Goal: Task Accomplishment & Management: Complete application form

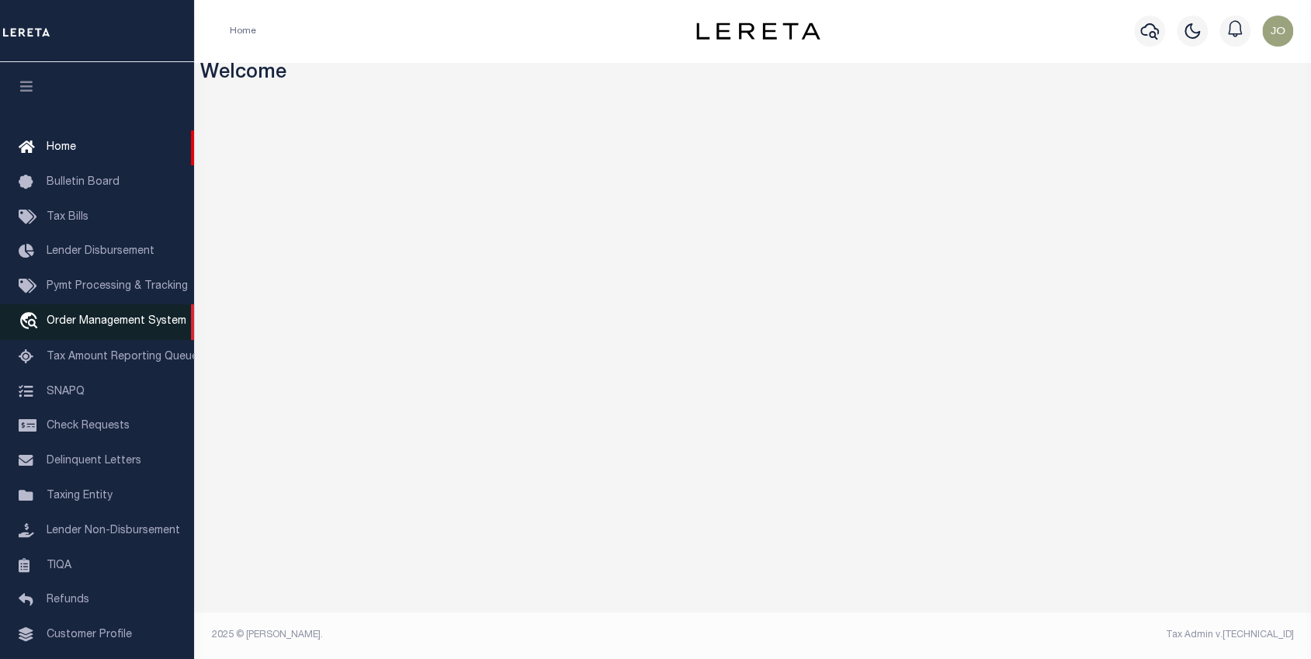
click at [60, 322] on span "Order Management System" at bounding box center [117, 321] width 140 height 11
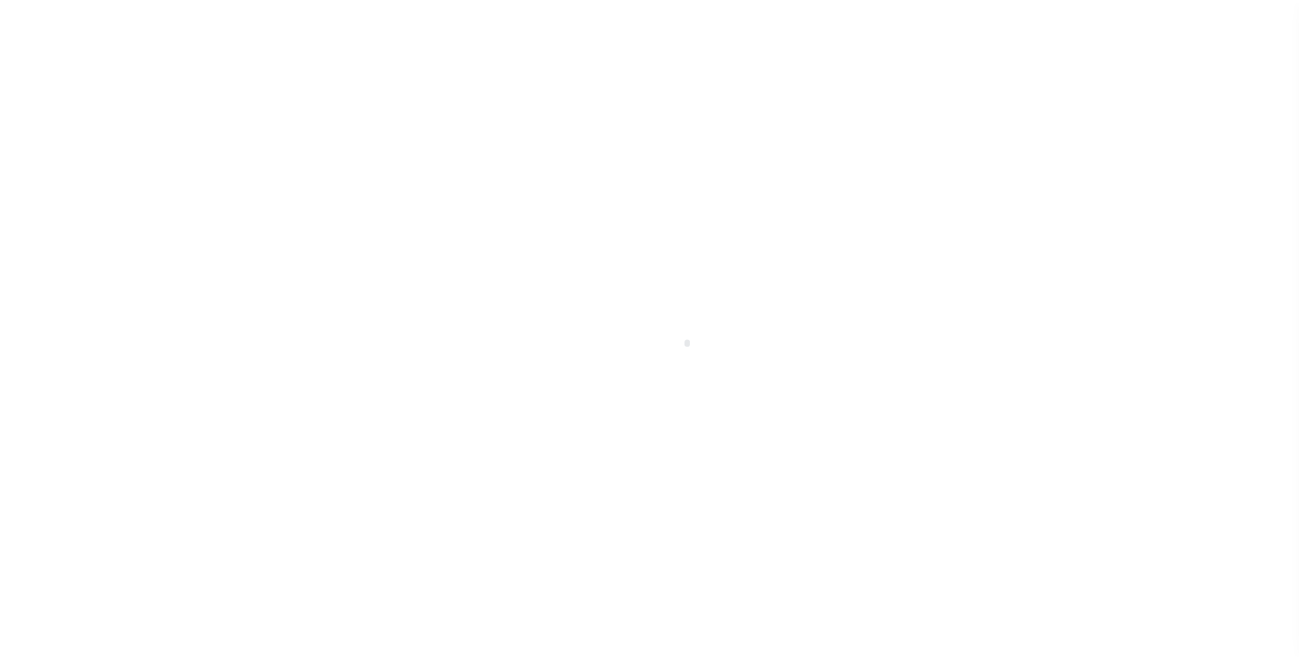
scroll to position [95, 0]
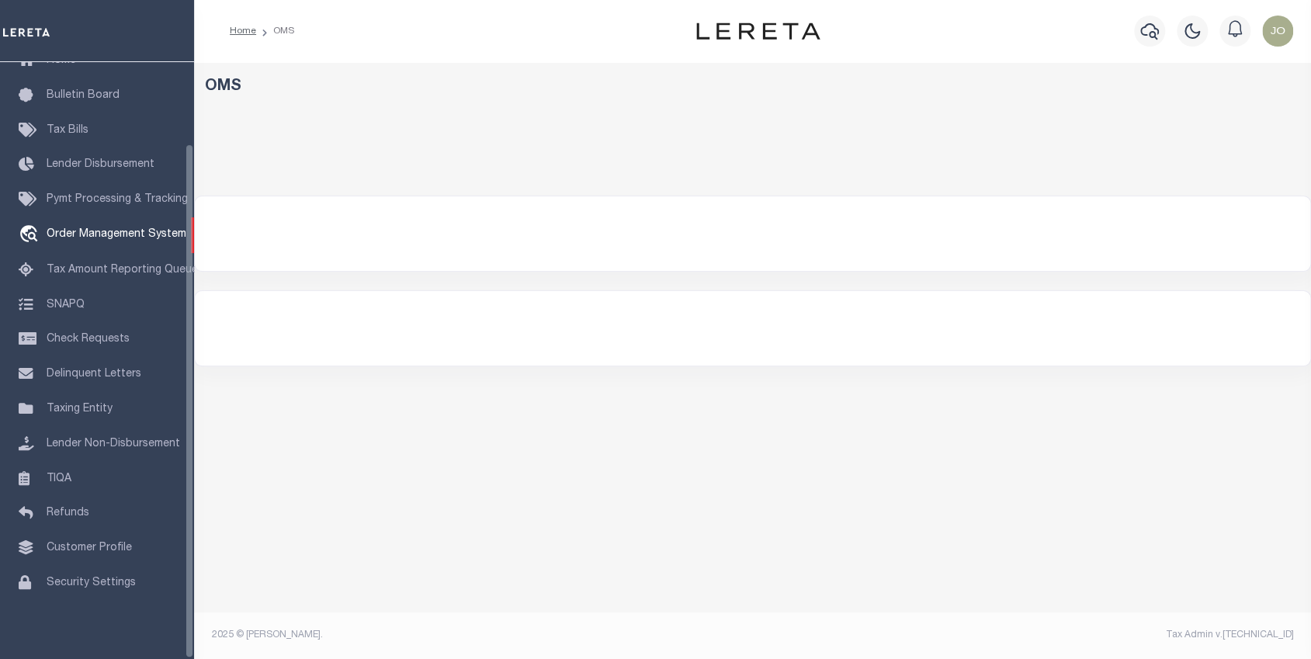
select select "200"
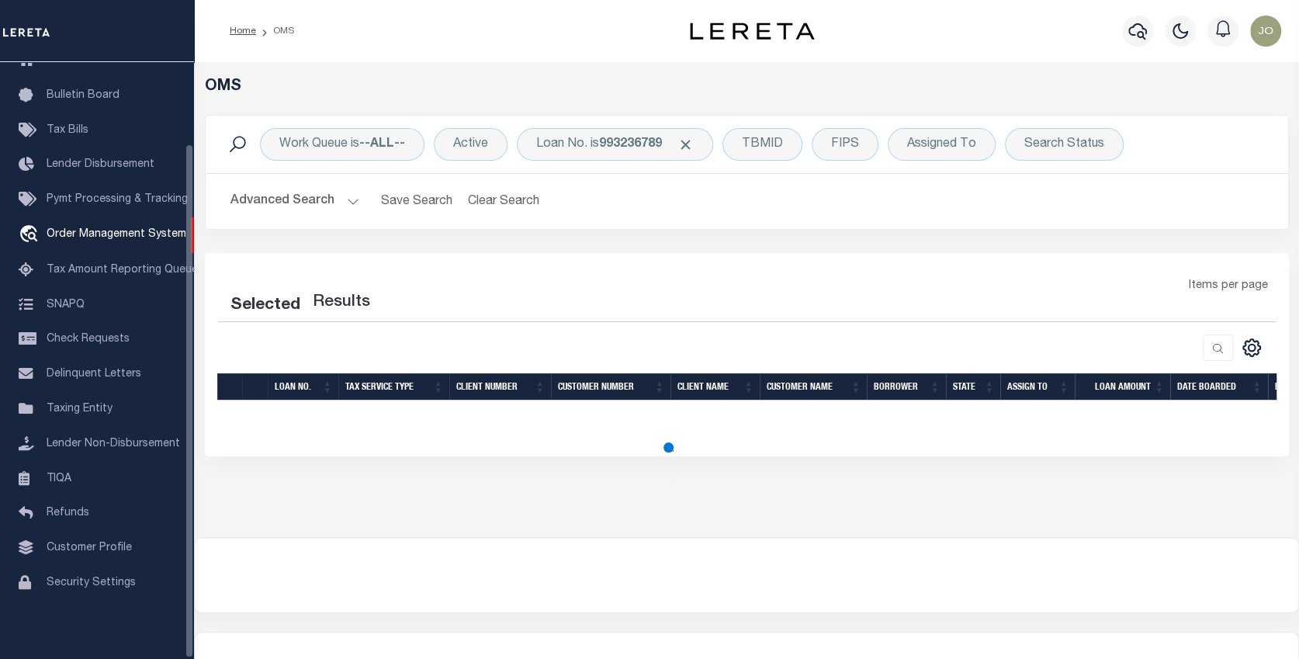
select select "200"
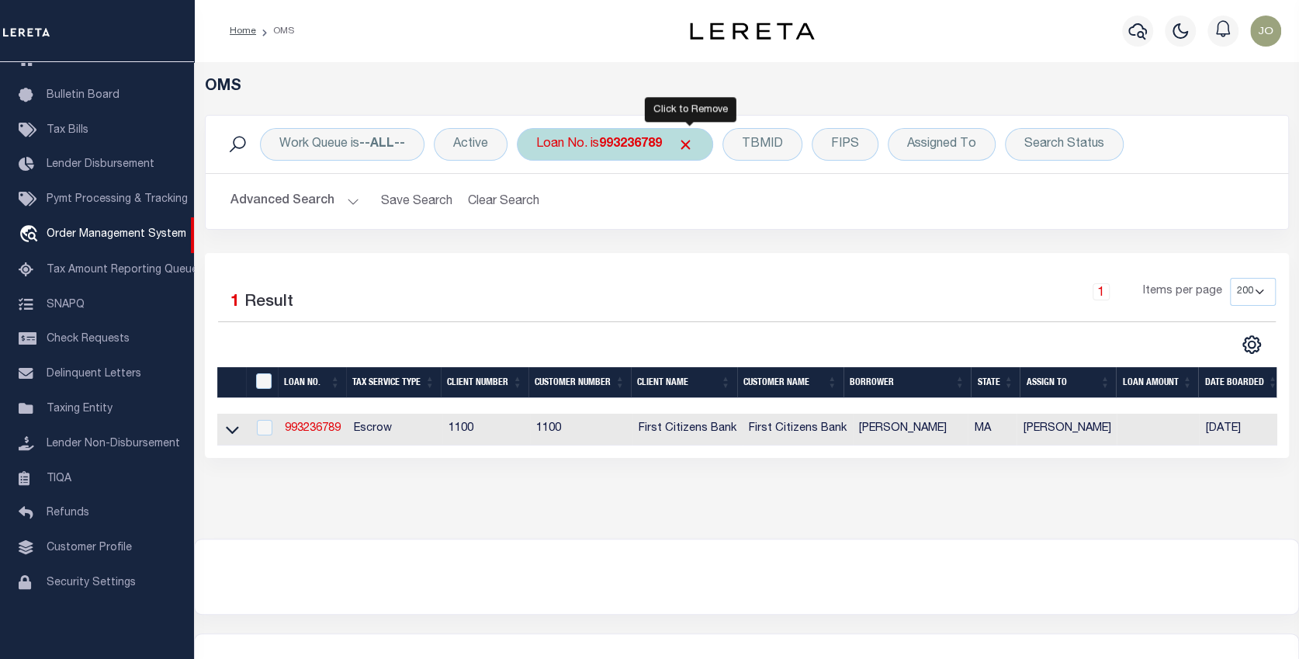
click at [686, 141] on span "Click to Remove" at bounding box center [686, 145] width 16 height 16
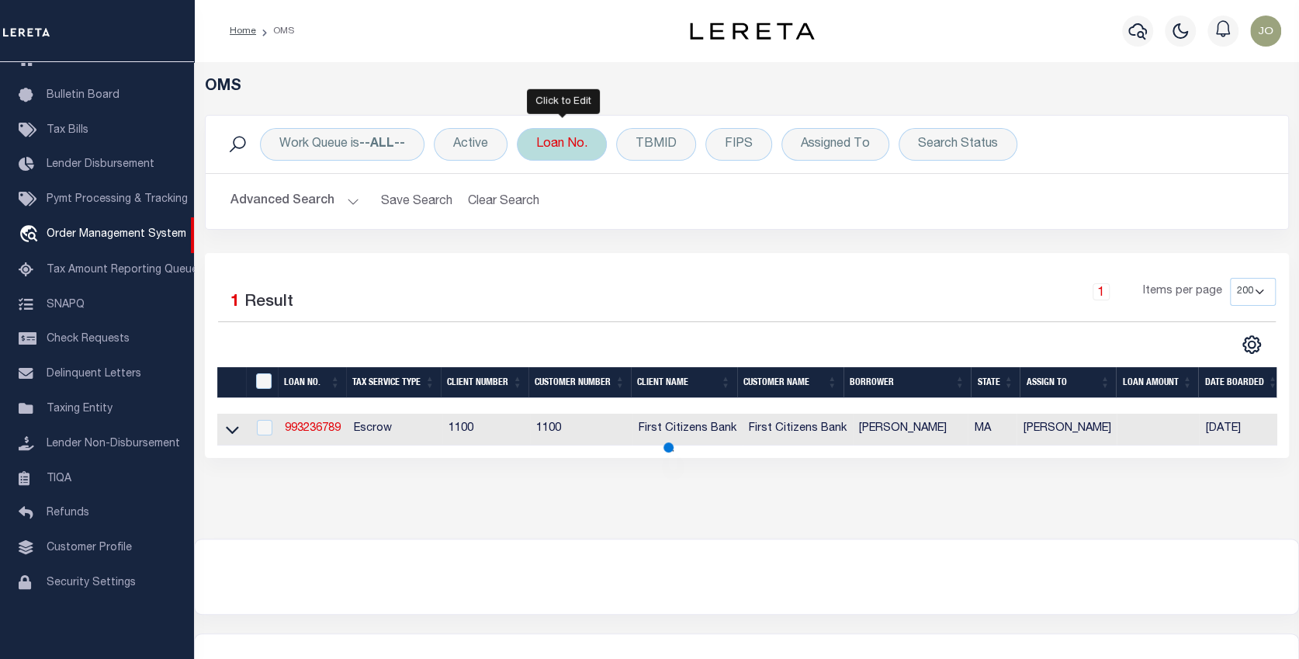
click at [570, 142] on div "Loan No." at bounding box center [562, 144] width 90 height 33
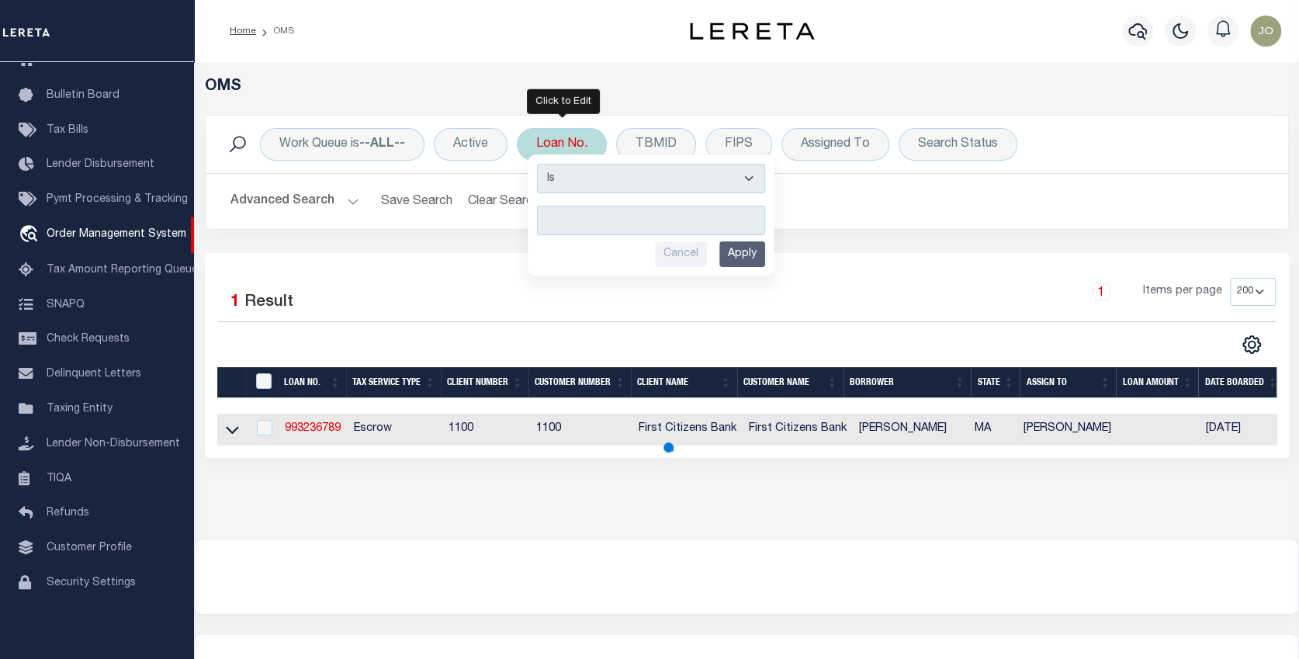
click at [553, 217] on input "text" at bounding box center [651, 220] width 228 height 29
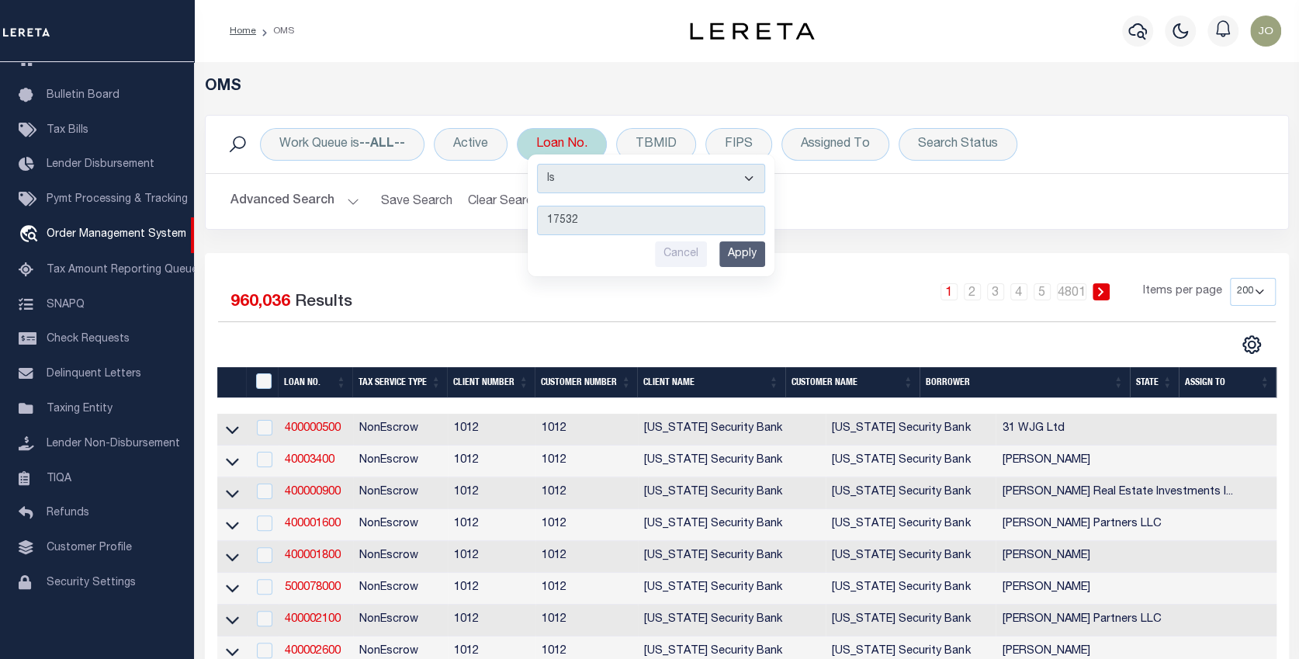
type input "17532"
click at [751, 253] on input "Apply" at bounding box center [743, 254] width 46 height 26
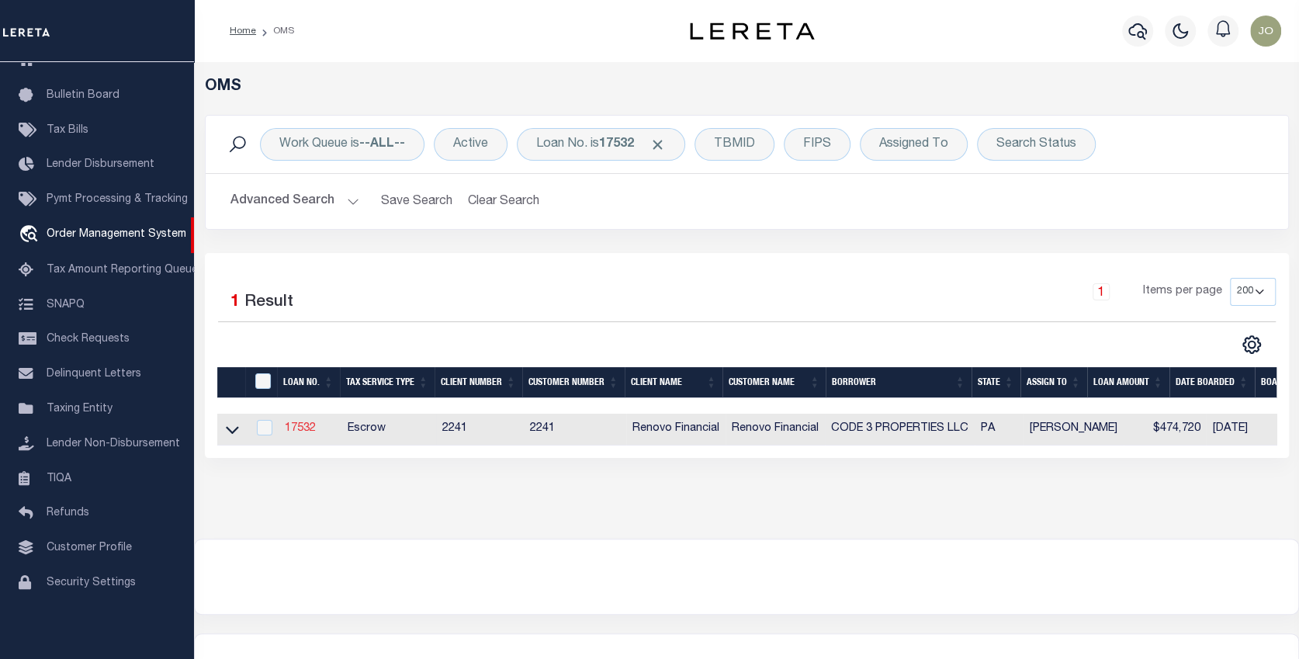
click at [299, 425] on link "17532" at bounding box center [300, 428] width 31 height 11
type input "17532"
type input "CODE 3 PROPERTIES LLC"
select select
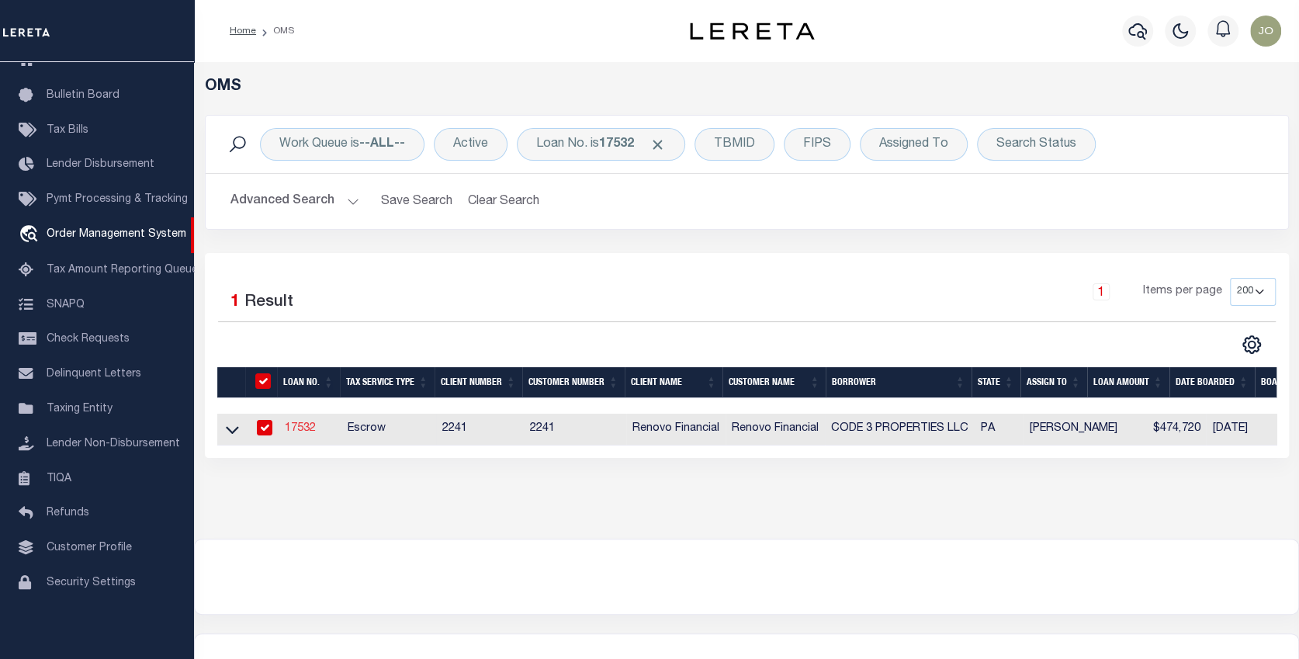
type input "1287 Valley Forge Rd"
type input "Phoenixville [GEOGRAPHIC_DATA] 19460"
select select "10"
select select "Escrow"
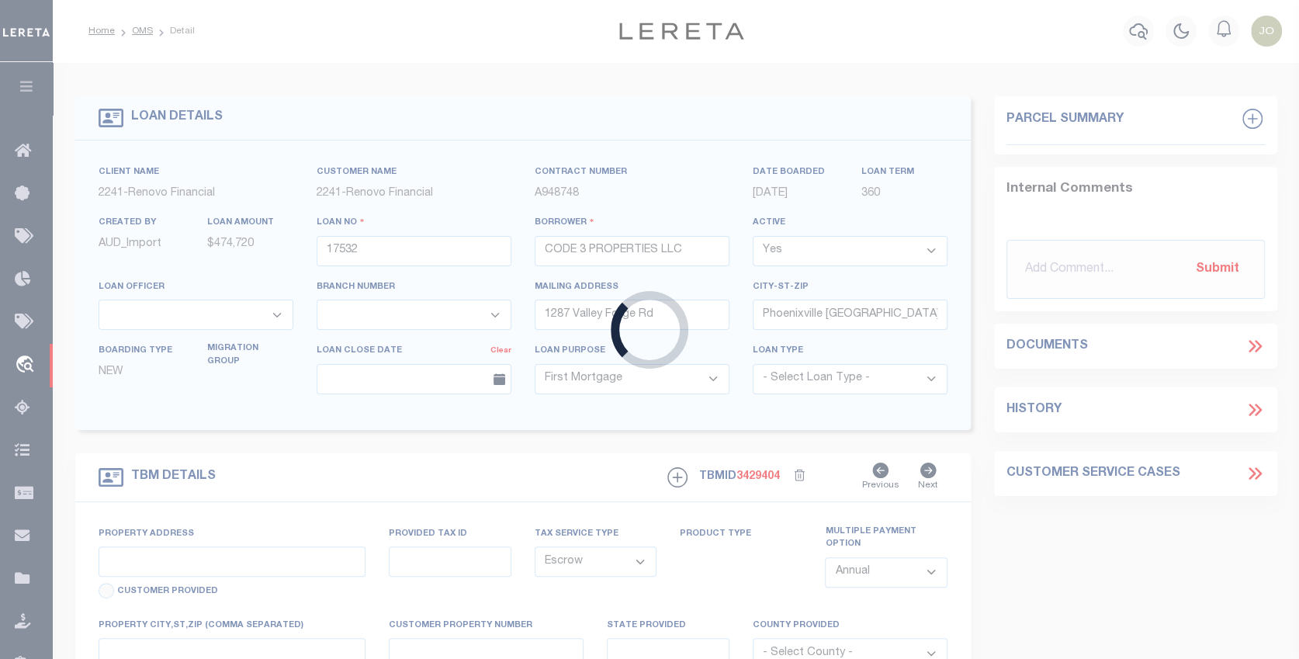
type input "[STREET_ADDRESS][PERSON_NAME]"
select select
type input "[GEOGRAPHIC_DATA], [GEOGRAPHIC_DATA] 15235"
type input "a0kUS000007bECr"
type input "PA"
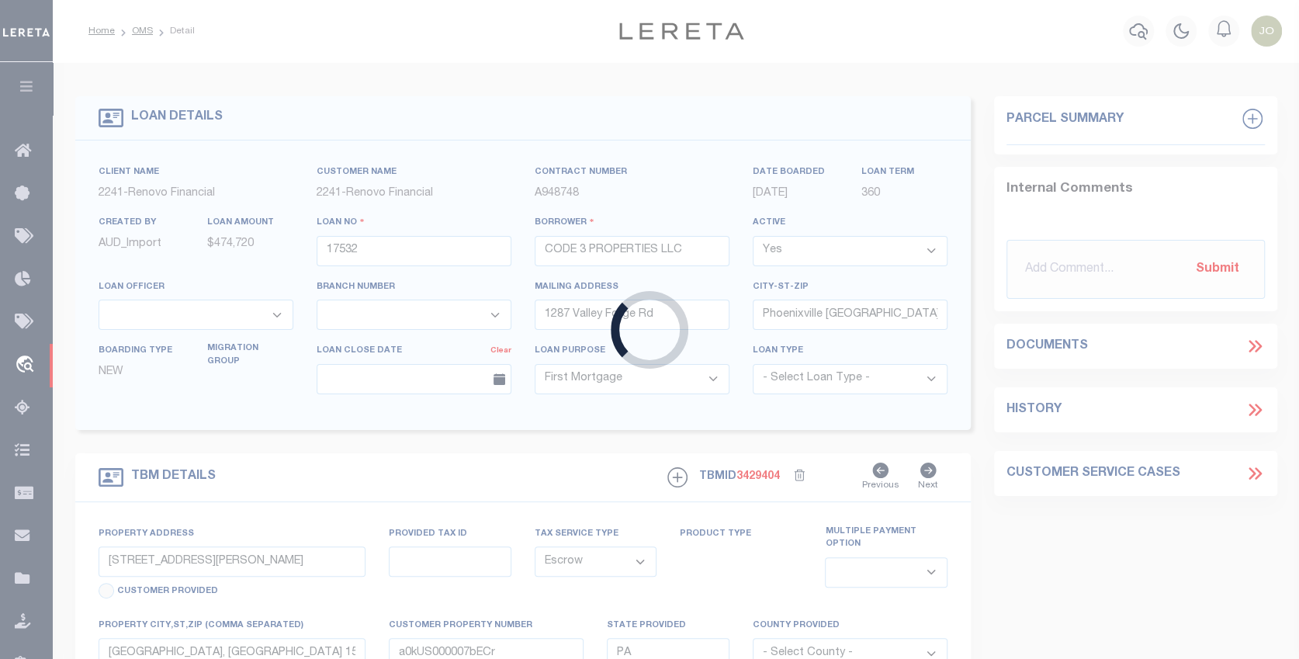
select select
type textarea "LEGAL REQUIRED"
select select "25066"
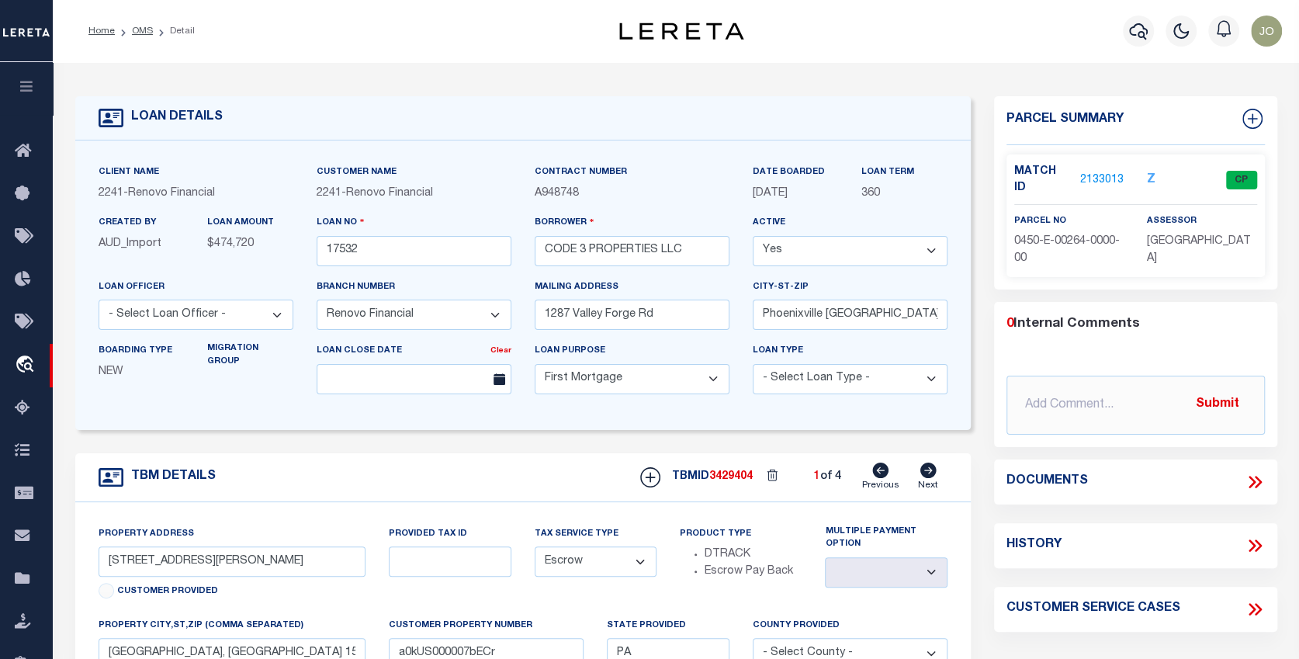
click at [932, 473] on icon at bounding box center [928, 471] width 17 height 16
type input "5133 Saltsburg Road"
select select
type input "Verona, PA 15147"
type input "a0kUS000007bE3B"
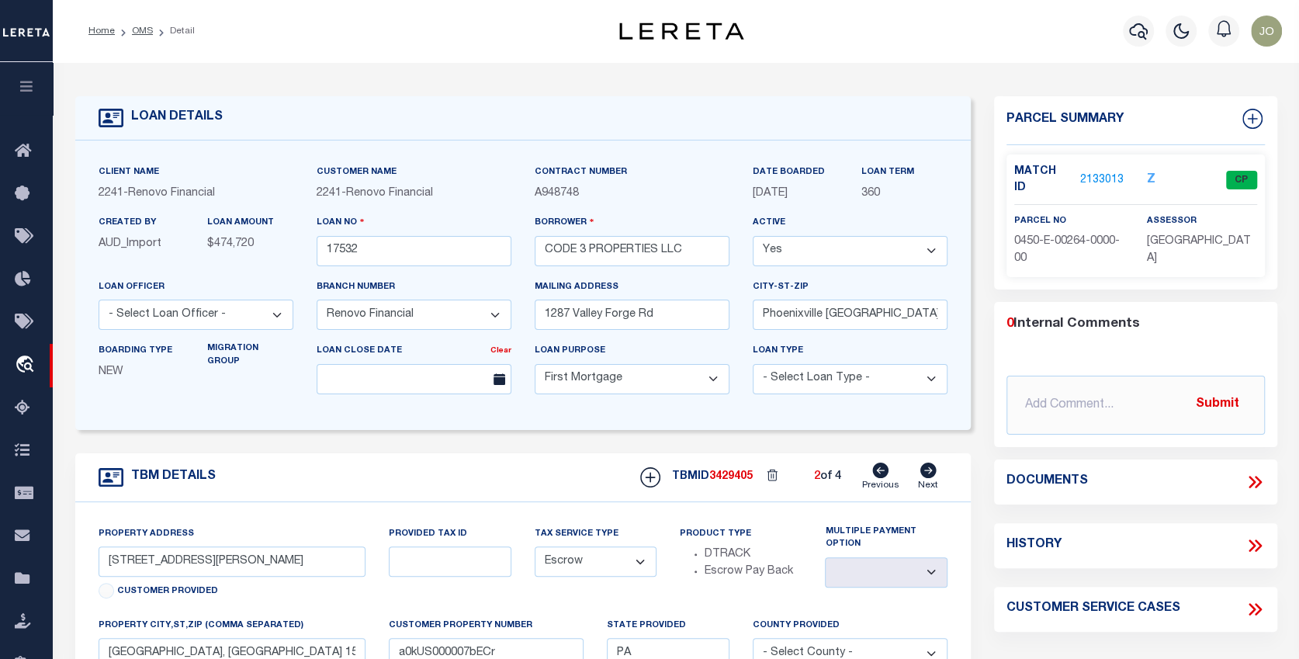
select select
click at [932, 473] on icon at bounding box center [928, 471] width 17 height 16
type input "631-633 Park Avenue"
select select
type input "Avalon, PA 15202"
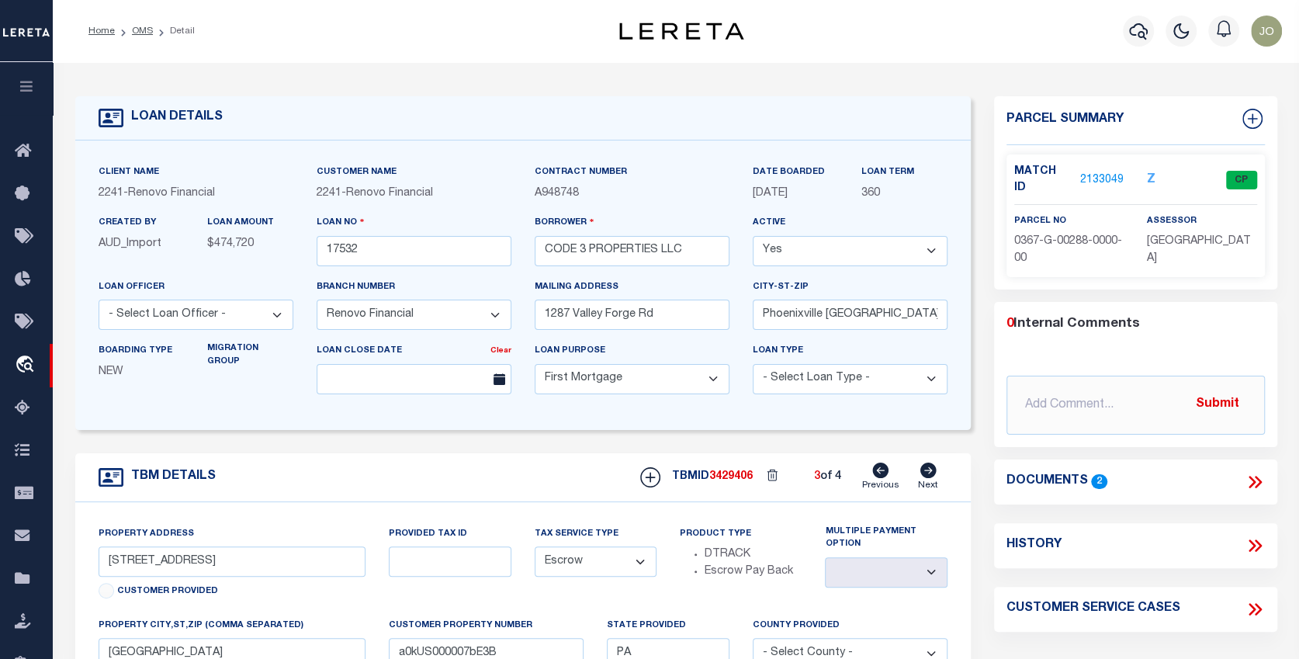
type input "a0kUS000007bDK1"
select select
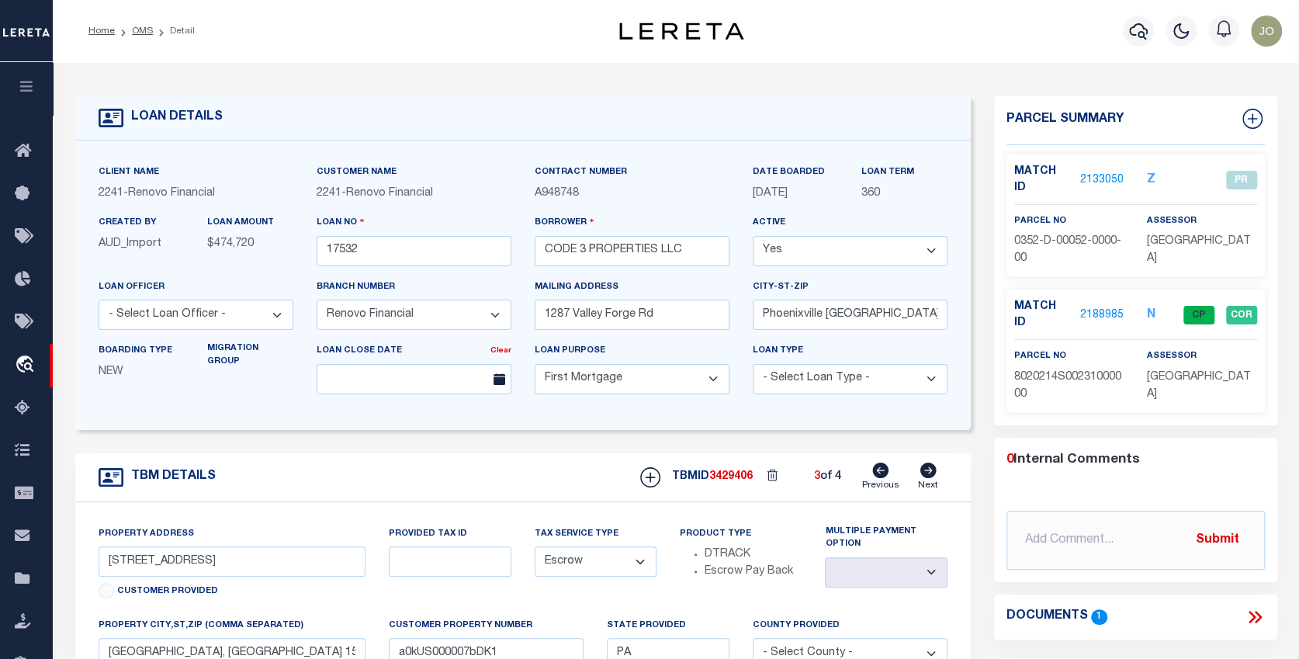
click at [932, 473] on icon at bounding box center [928, 471] width 17 height 16
type input "634 Sixth Street"
select select
type input "Pitcairn, PA 15140"
type input "a0kUS000007bEHh"
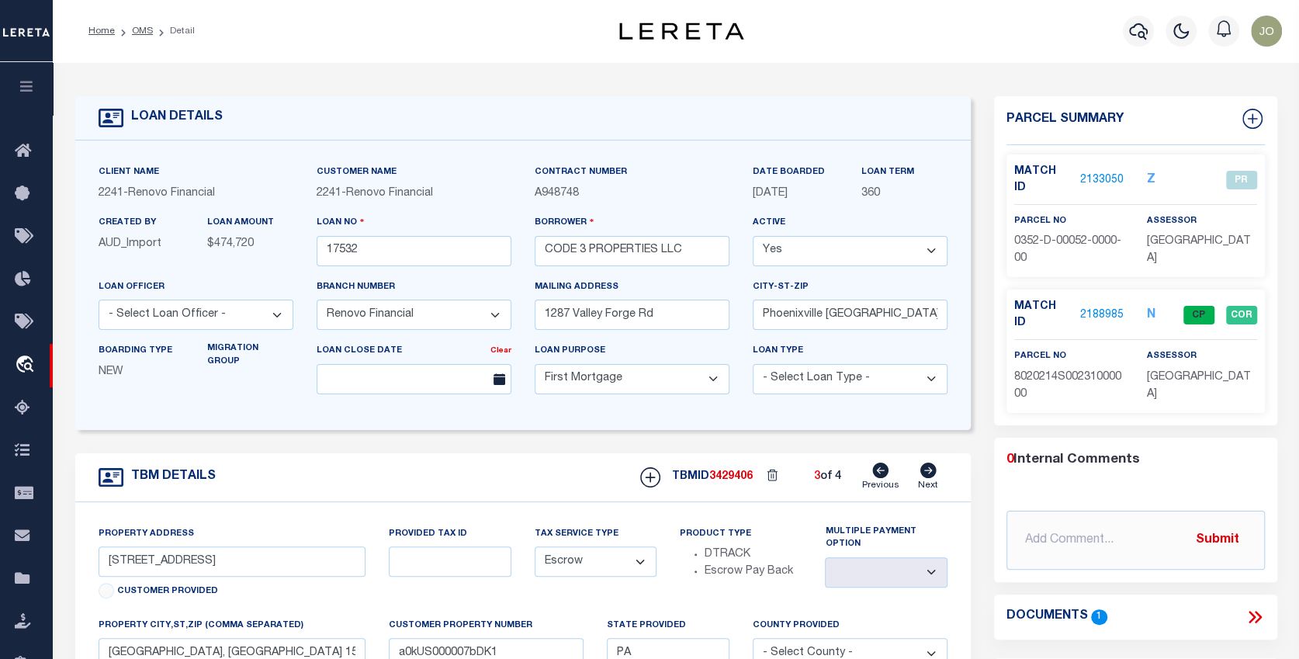
select select
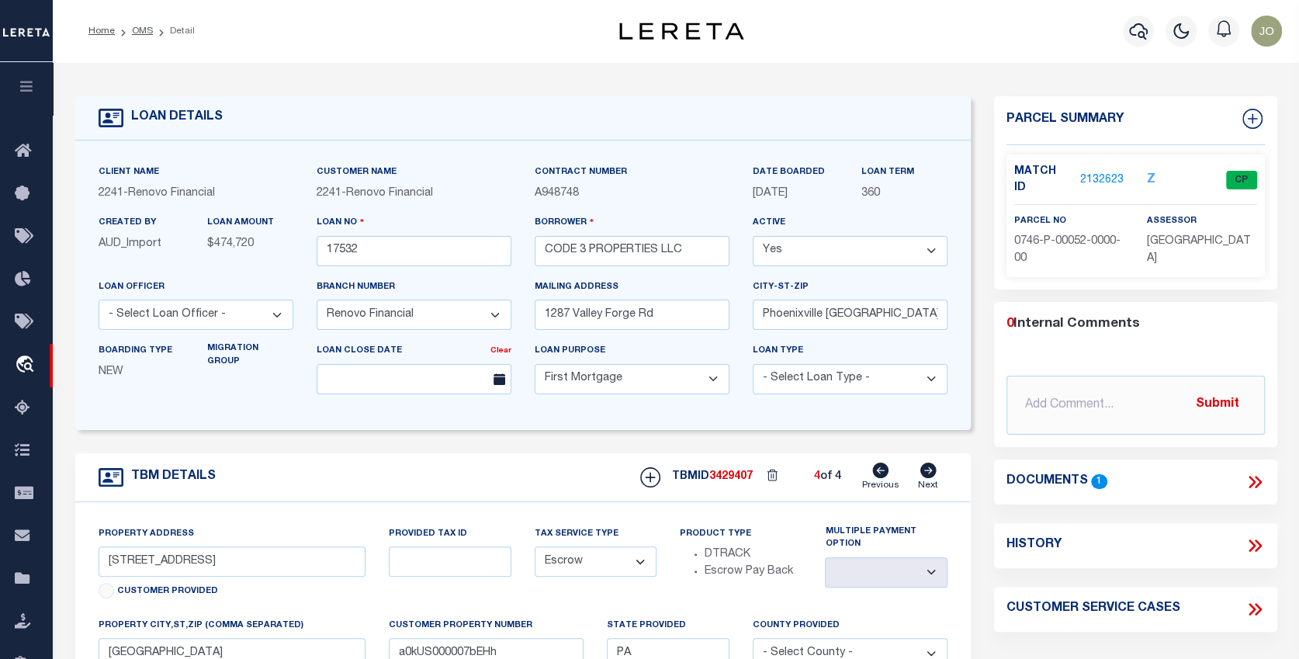
click at [1102, 172] on link "2132623" at bounding box center [1102, 180] width 43 height 16
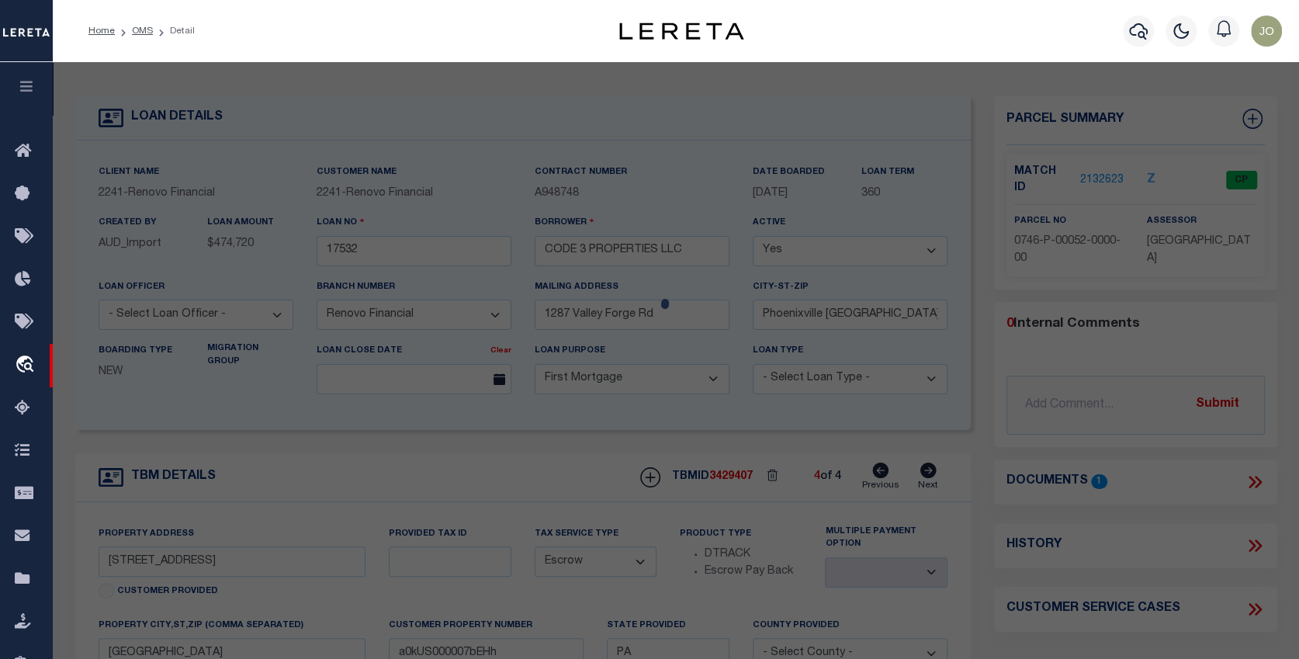
checkbox input "false"
select select "CP"
type input "CODE 3 PROPERTIES LLC"
select select "AGW"
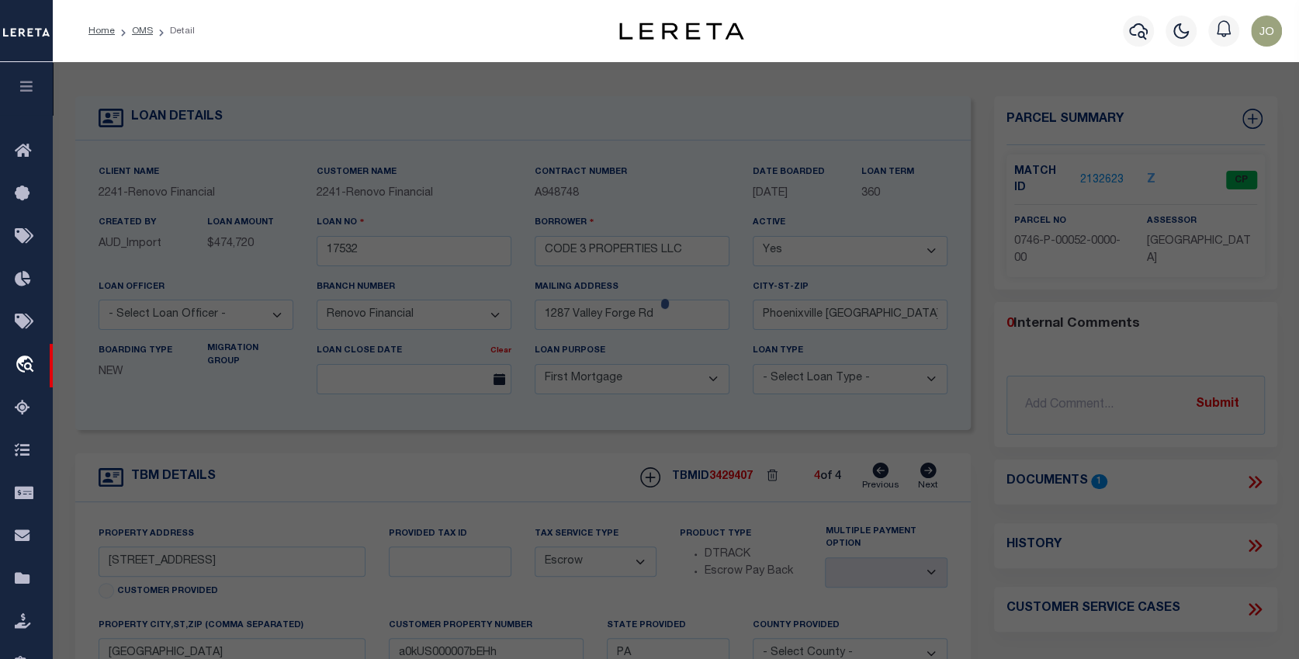
select select "LEG"
type input "634 6TH ST"
type input "PITCAIRN, PA 15140"
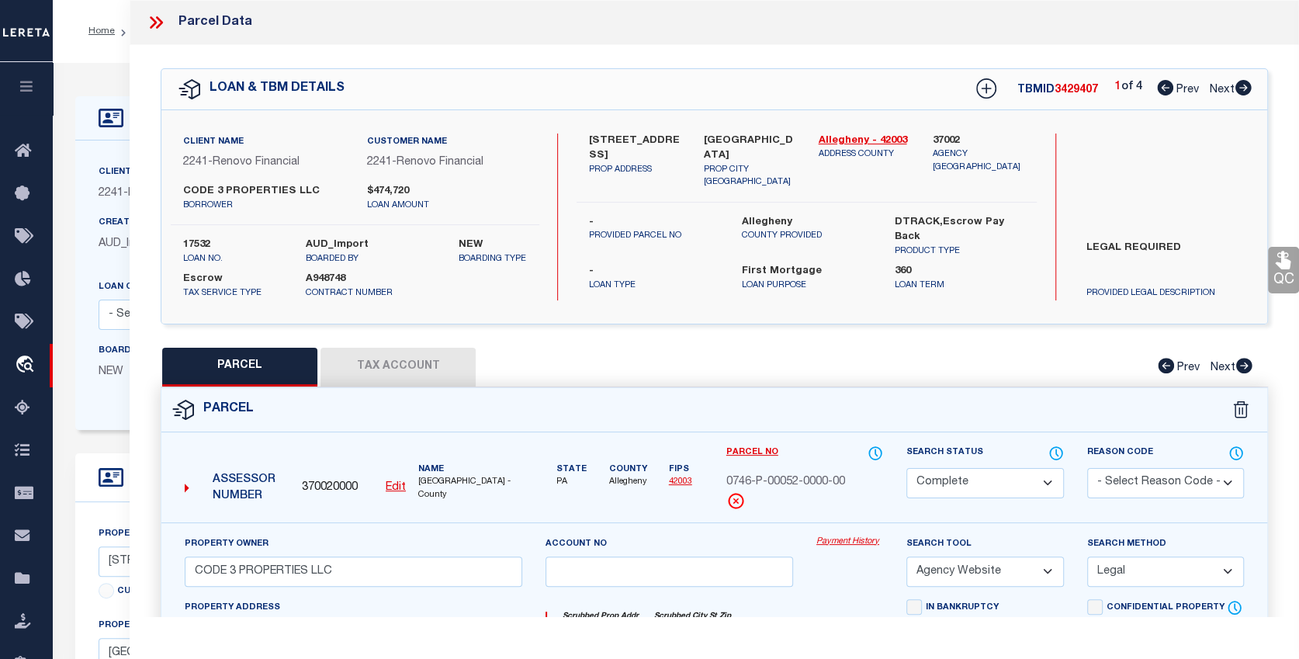
click at [429, 355] on button "Tax Account" at bounding box center [398, 367] width 155 height 39
select select "100"
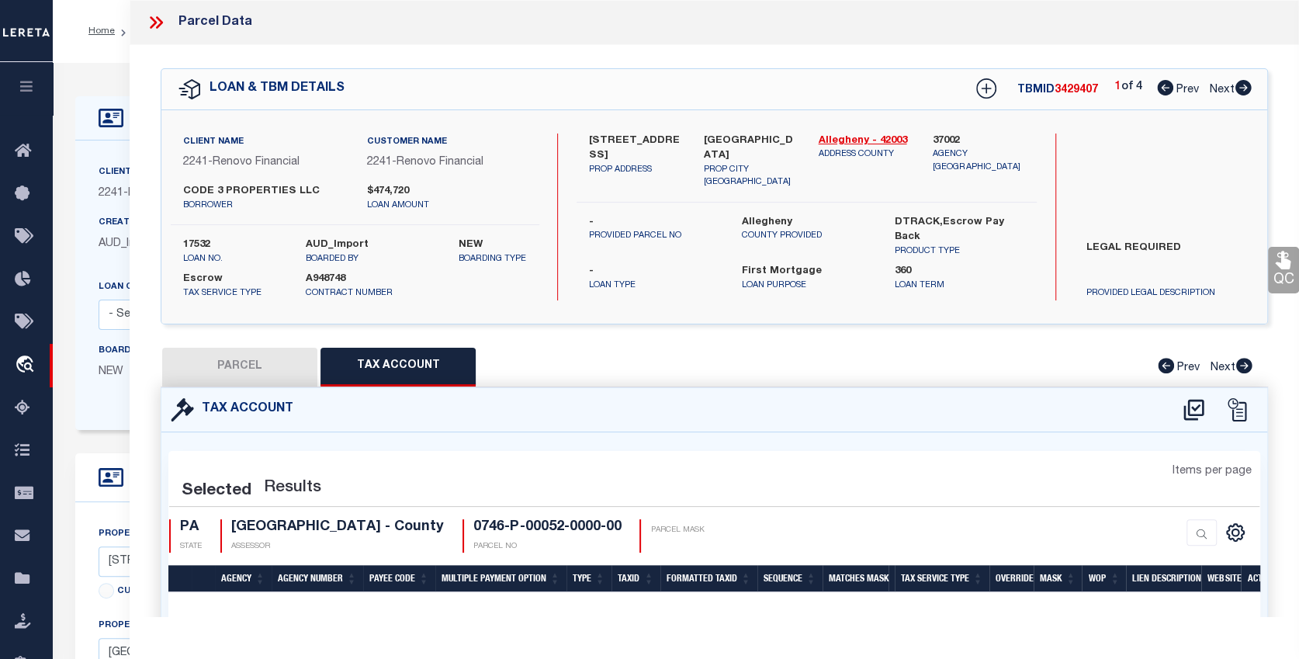
select select "100"
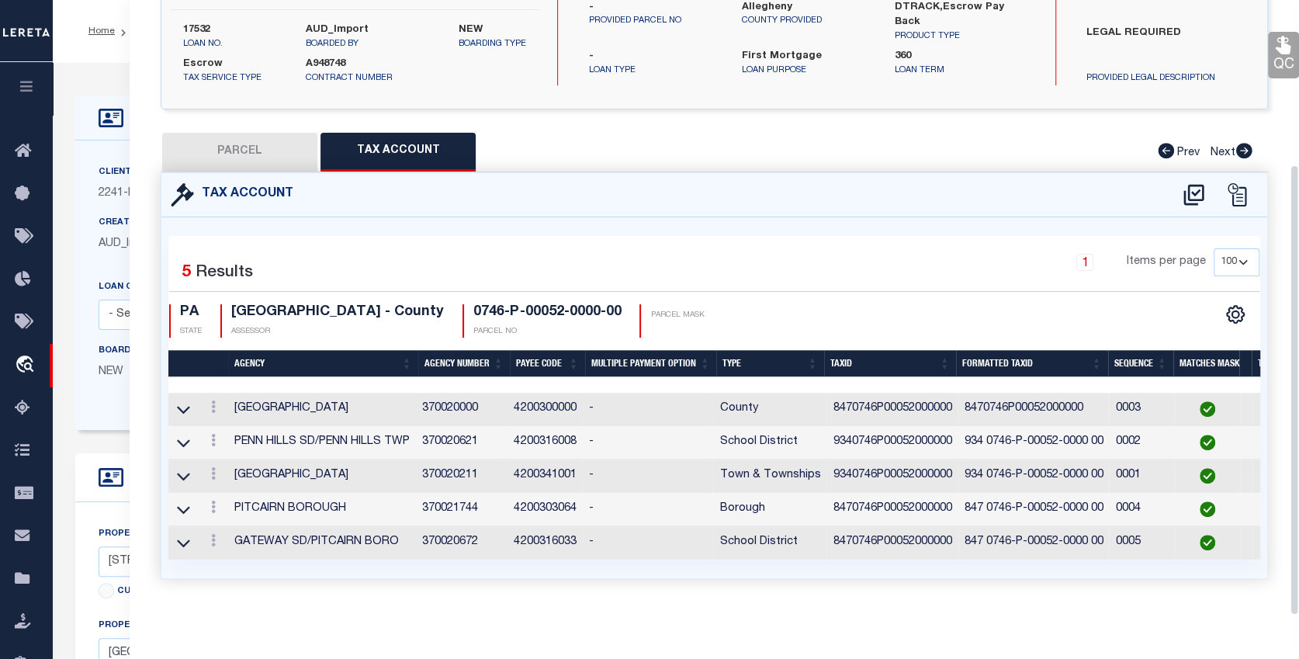
scroll to position [224, 0]
click at [248, 133] on button "PARCEL" at bounding box center [239, 152] width 155 height 39
select select "AS"
select select
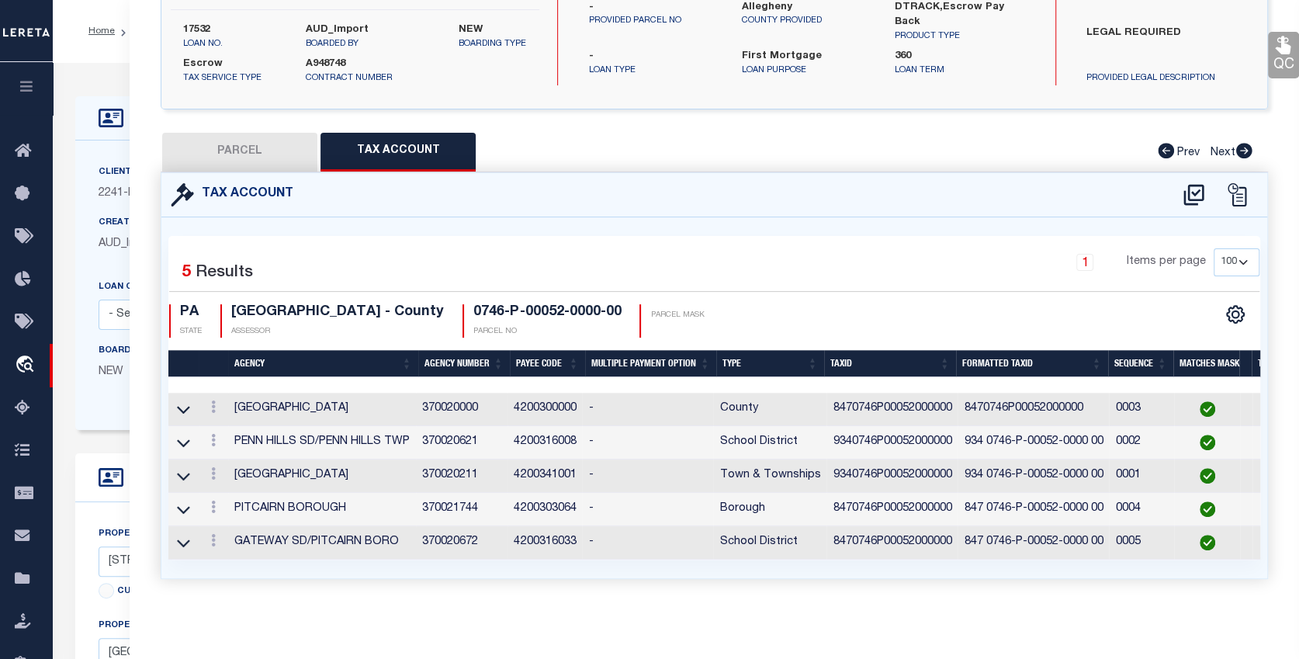
checkbox input "false"
select select "CP"
type input "CODE 3 PROPERTIES LLC"
select select "AGW"
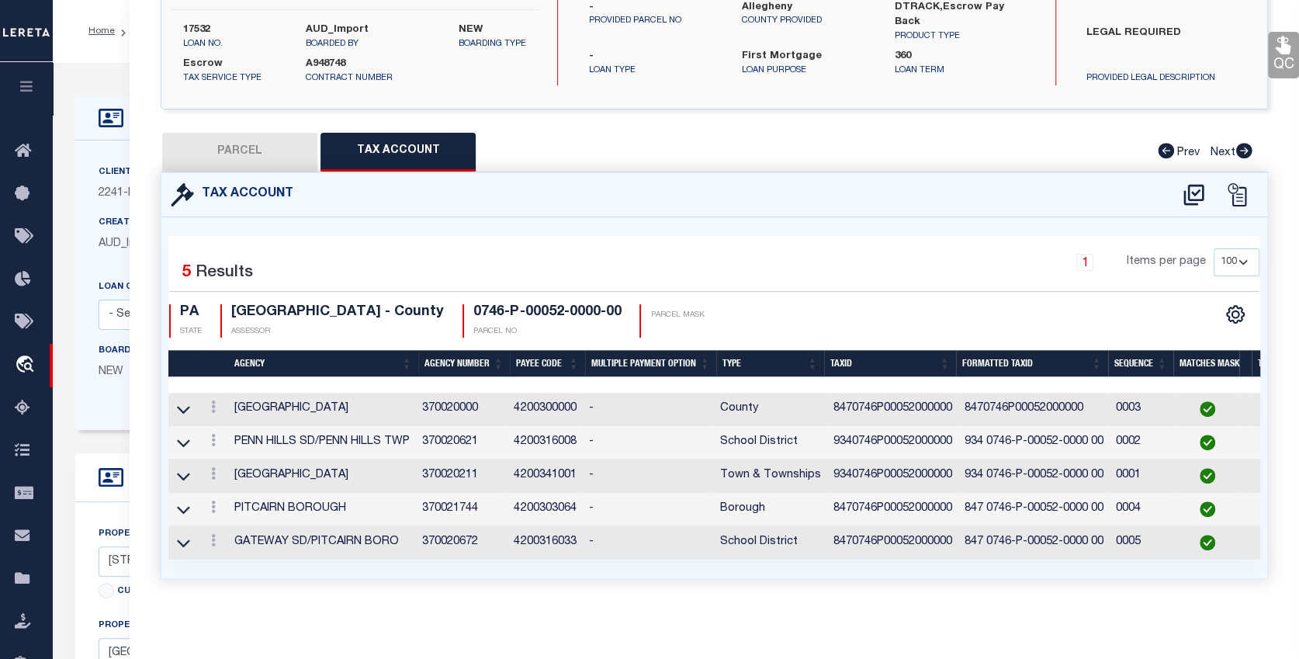
select select "LEG"
type input "634 6TH ST"
type input "PITCAIRN, PA 15140"
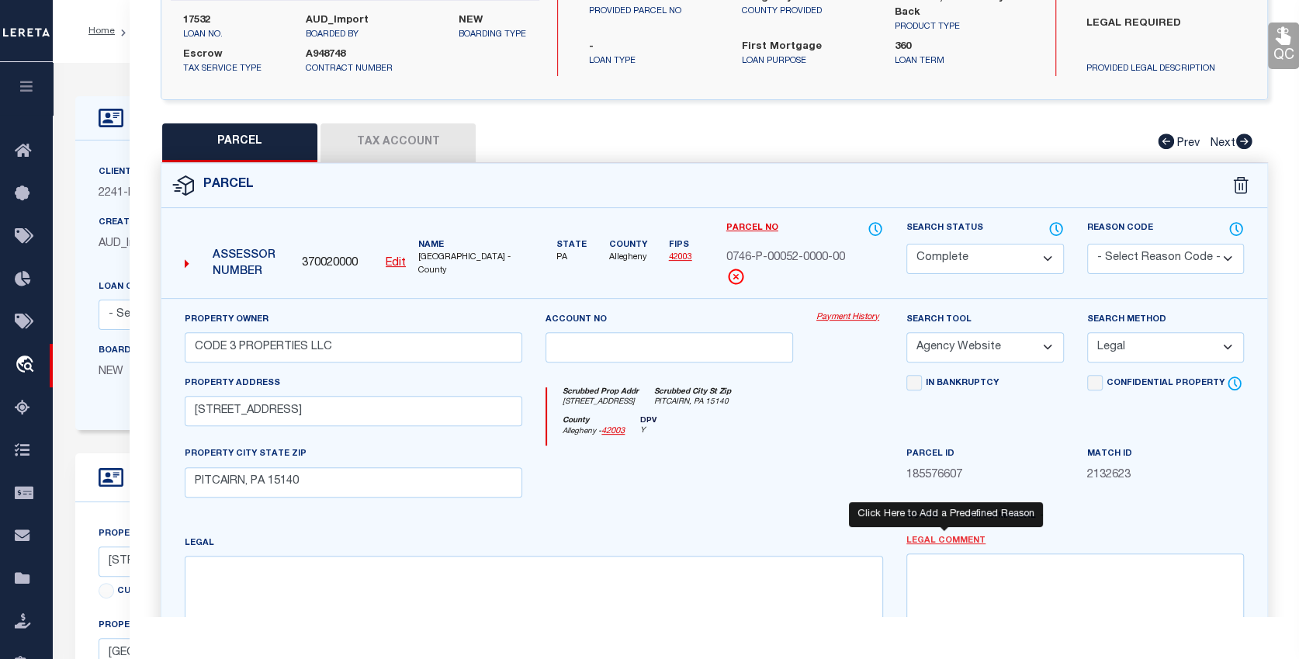
click at [939, 538] on link "Legal Comment" at bounding box center [946, 541] width 79 height 13
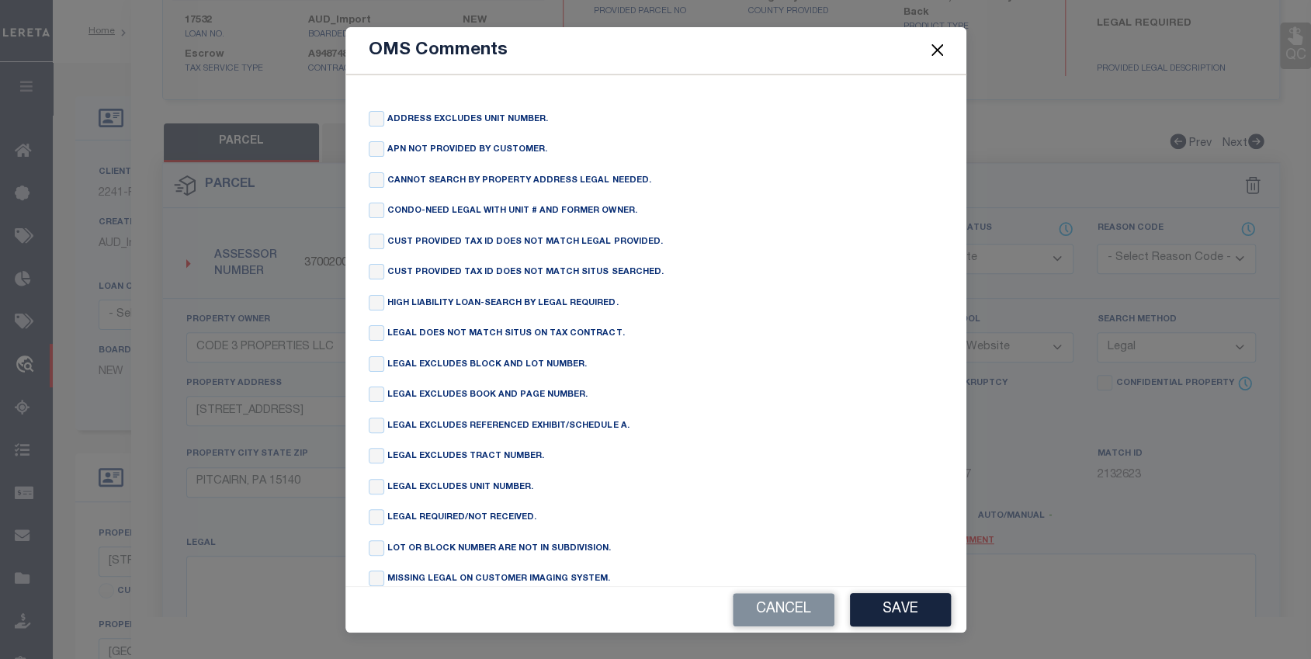
click at [932, 39] on span at bounding box center [936, 50] width 59 height 43
click at [941, 45] on button "Close" at bounding box center [937, 50] width 20 height 20
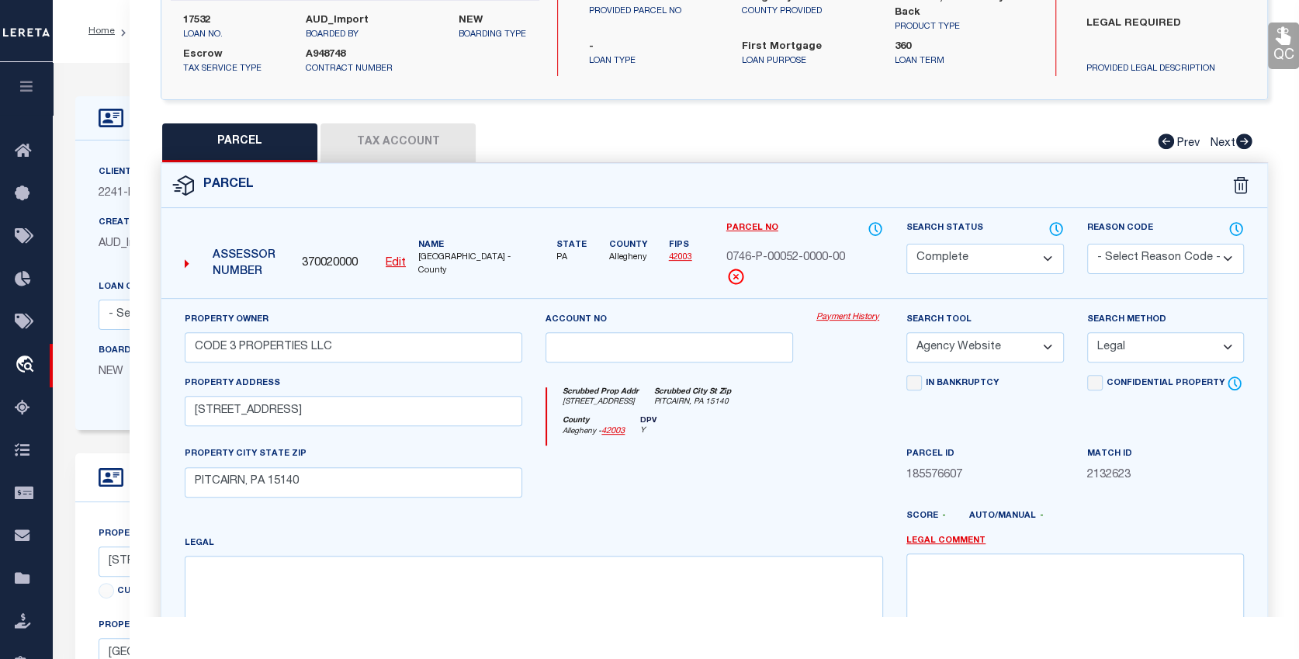
click at [831, 311] on link "Payment History" at bounding box center [850, 317] width 67 height 13
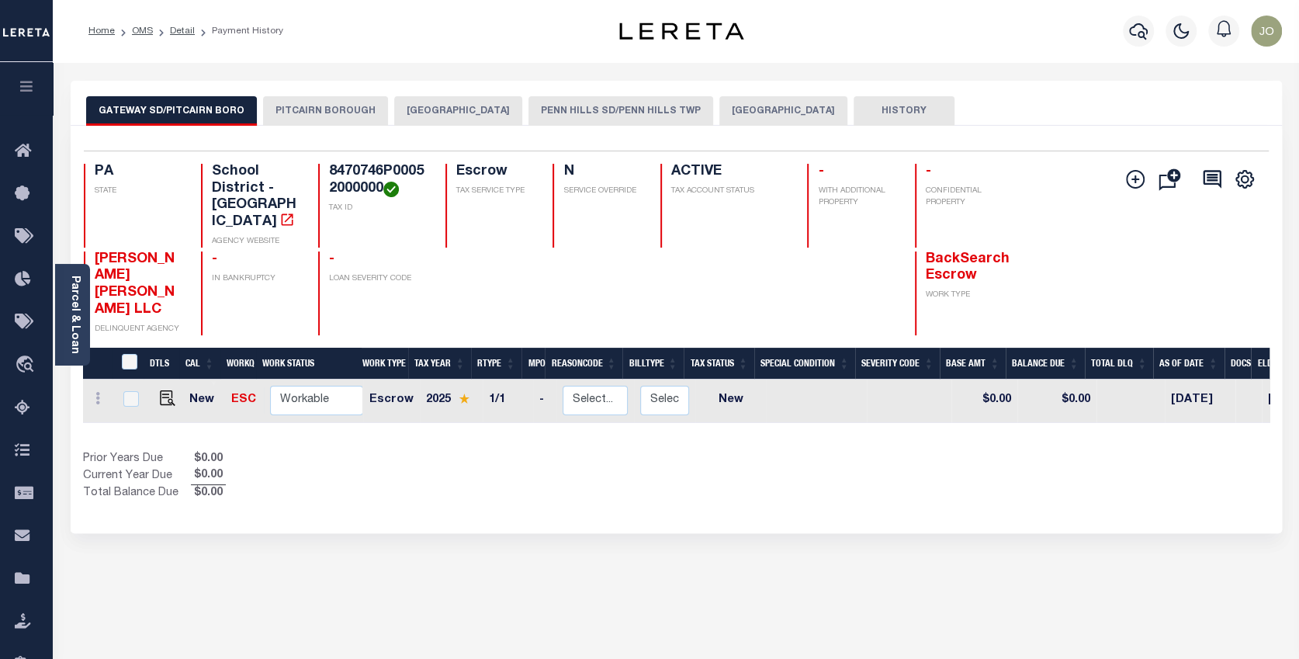
click at [226, 106] on button "GATEWAY SD/PITCAIRN BORO" at bounding box center [171, 110] width 171 height 29
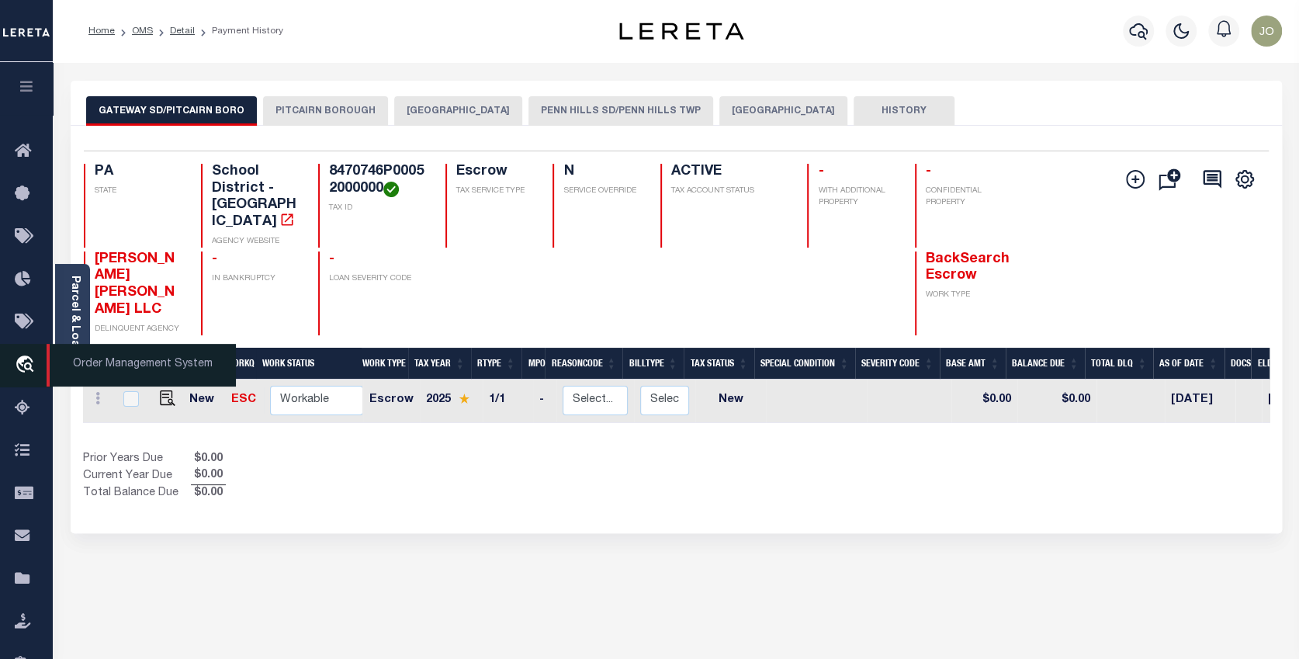
click at [24, 353] on link "travel_explore Order Management System" at bounding box center [26, 365] width 53 height 43
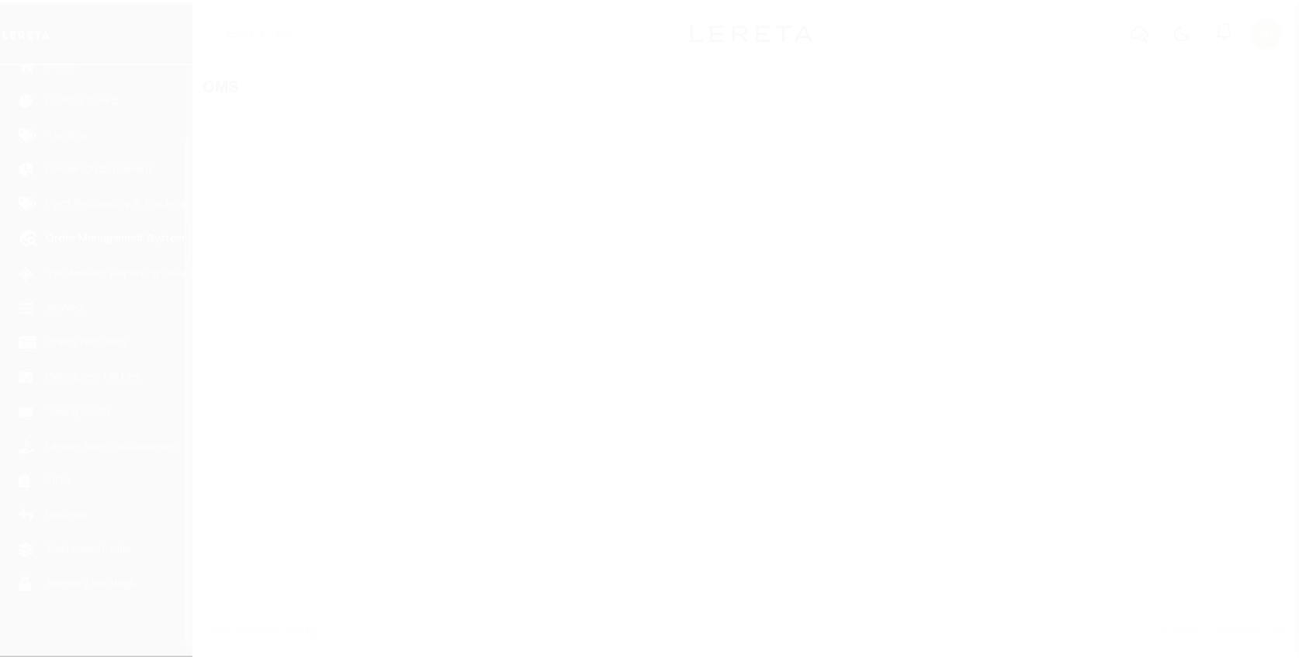
scroll to position [95, 0]
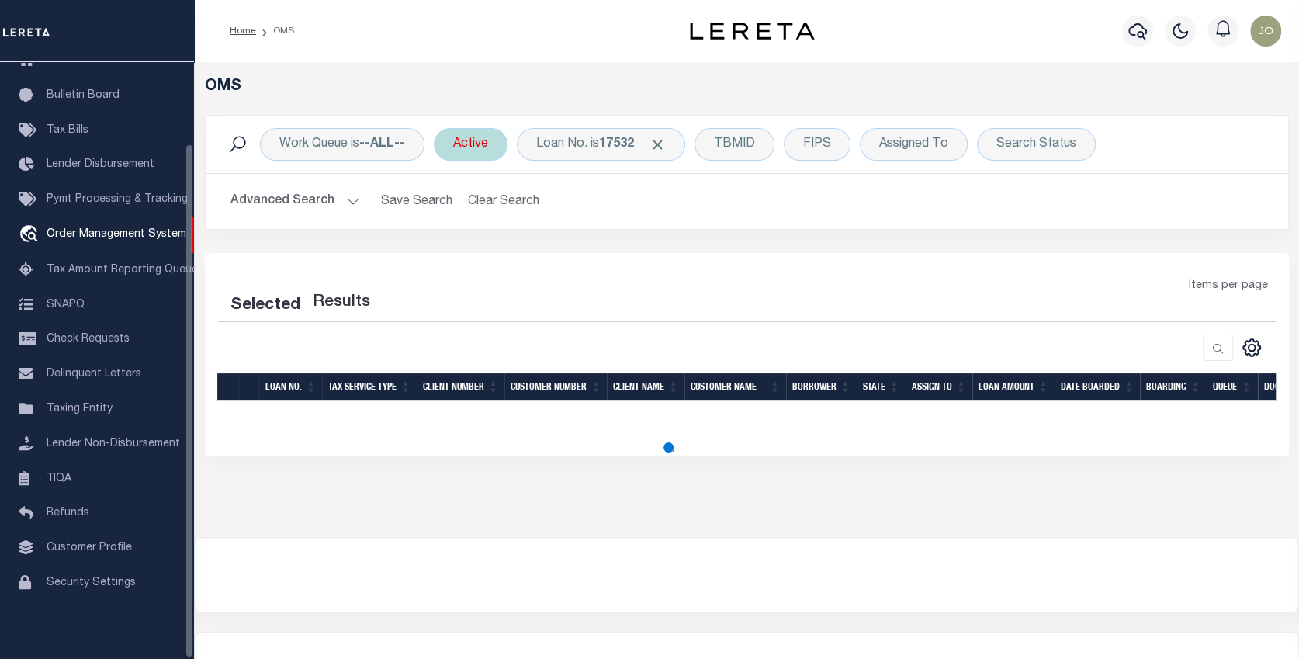
select select "200"
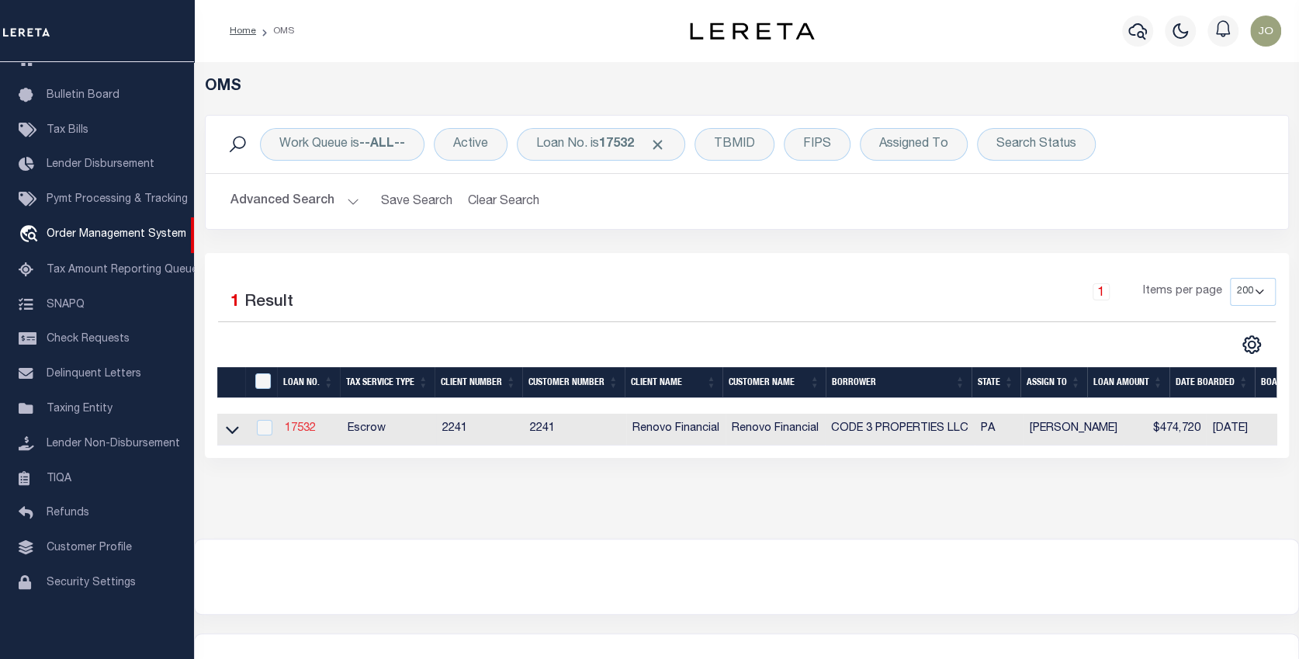
click at [294, 426] on link "17532" at bounding box center [300, 428] width 31 height 11
type input "17532"
type input "CODE 3 PROPERTIES LLC"
select select
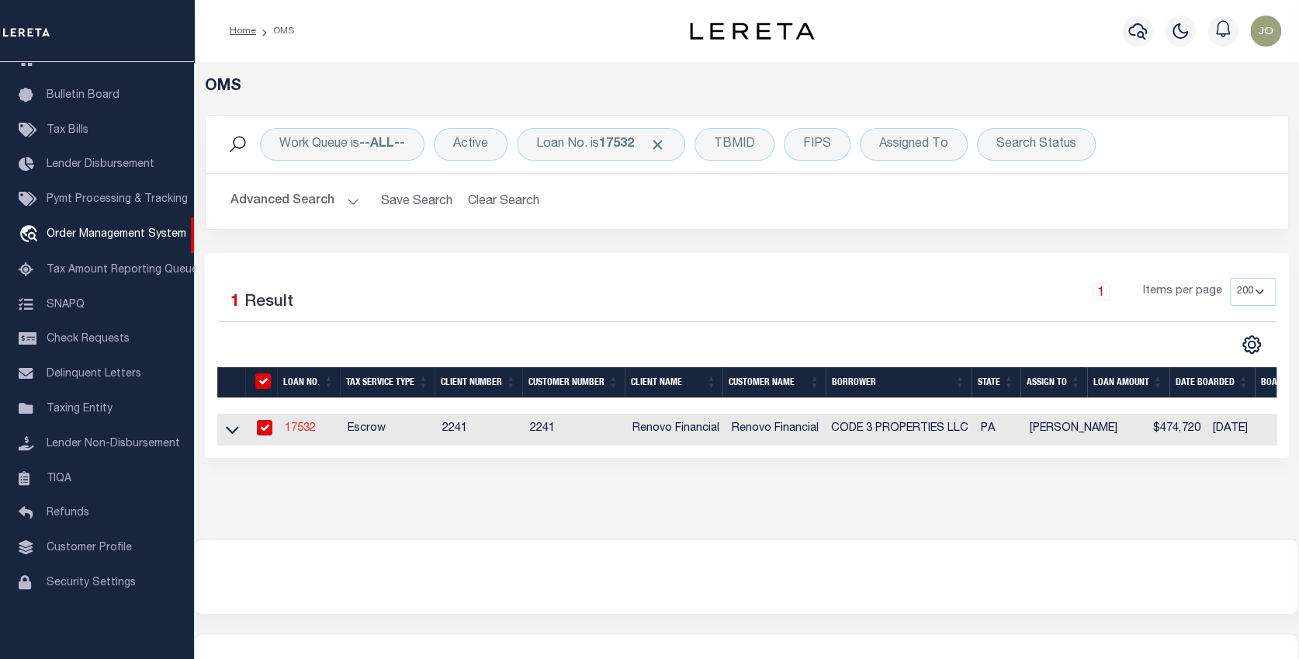
type input "1287 Valley Forge Rd"
type input "Phoenixville [GEOGRAPHIC_DATA] 19460"
select select "10"
select select "Escrow"
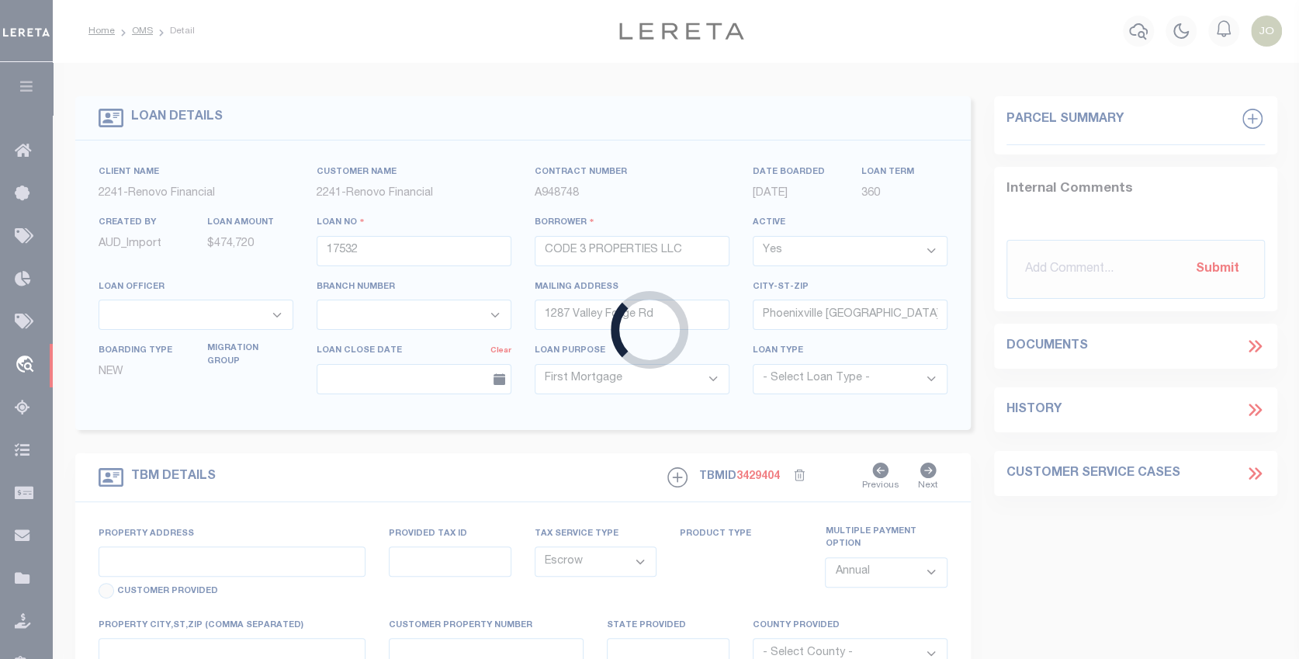
type input "[STREET_ADDRESS][PERSON_NAME]"
select select
type input "[GEOGRAPHIC_DATA], [GEOGRAPHIC_DATA] 15235"
type input "a0kUS000007bECr"
type input "PA"
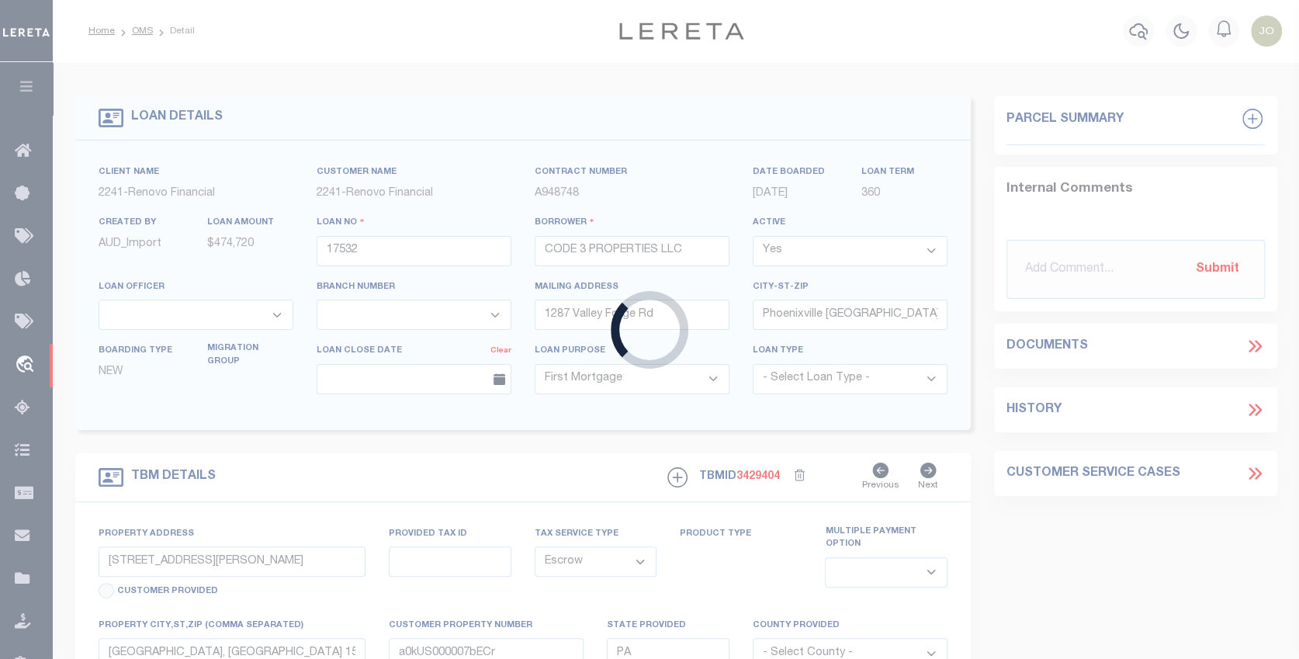
select select
type textarea "LEGAL REQUIRED"
select select "25066"
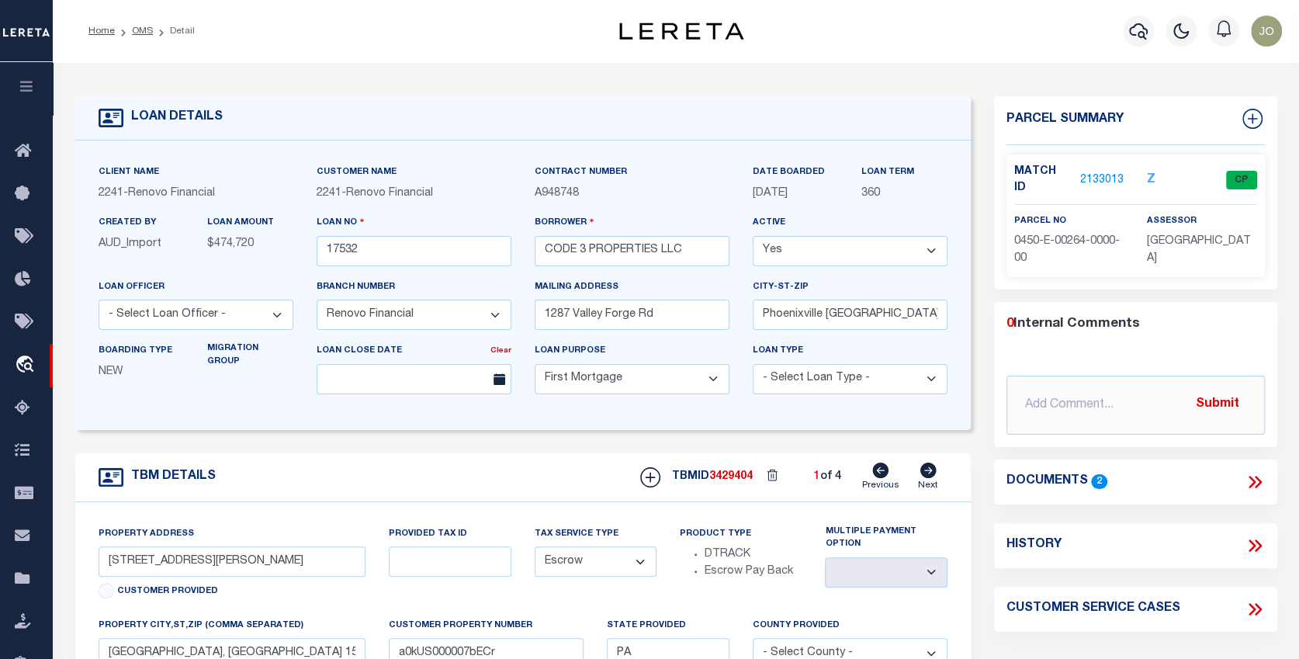
click at [1095, 172] on link "2133013" at bounding box center [1102, 180] width 43 height 16
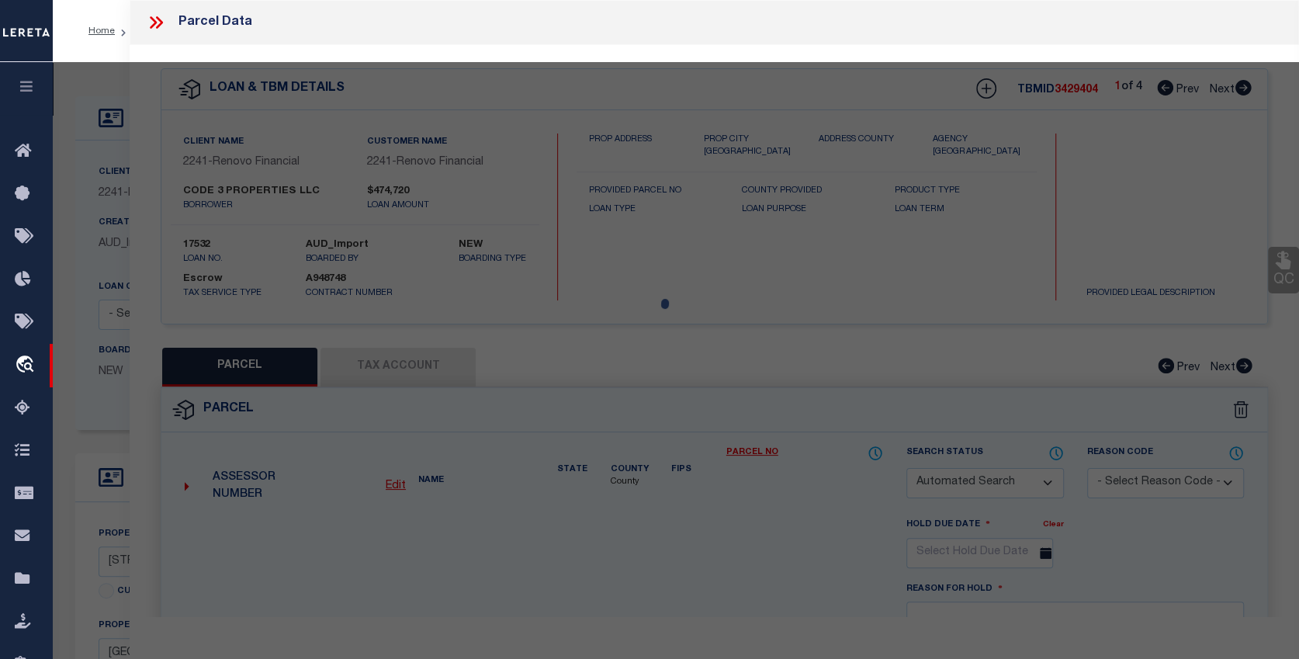
checkbox input "false"
select select "CP"
type input "CODE 3 PROPERTIES LLC"
select select "AGW"
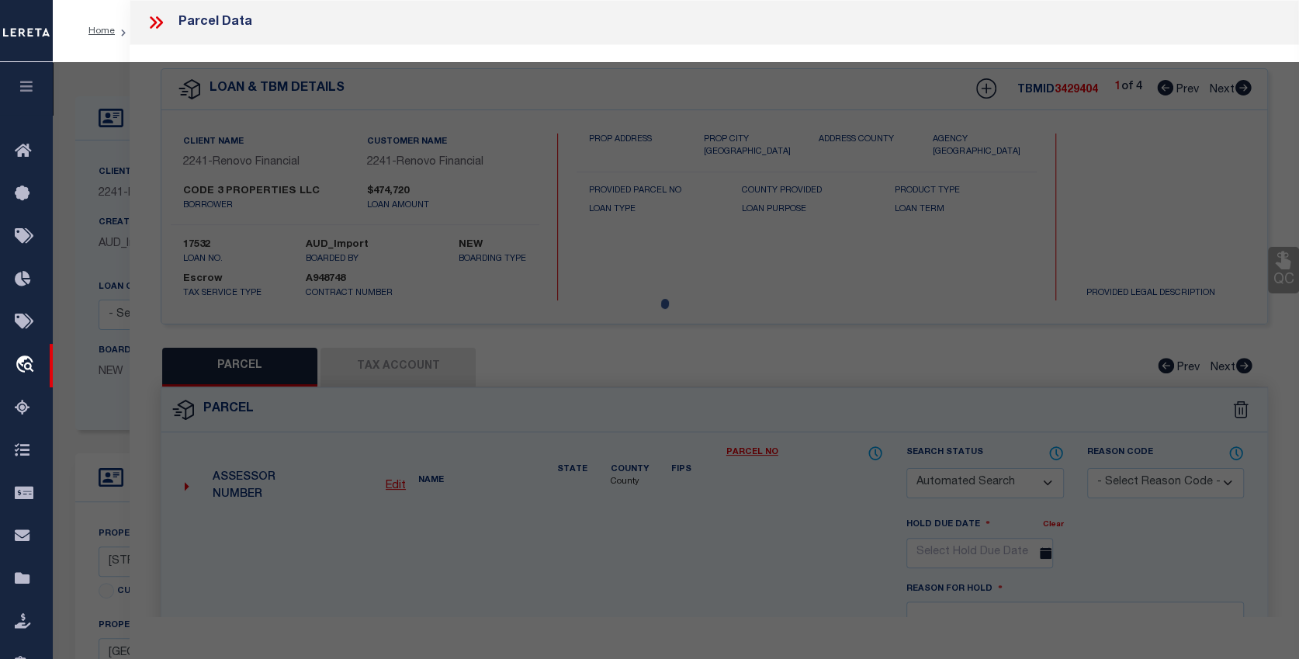
select select
type input "12010 JOAN DR"
type input "PITTSBURGH, PA 15235"
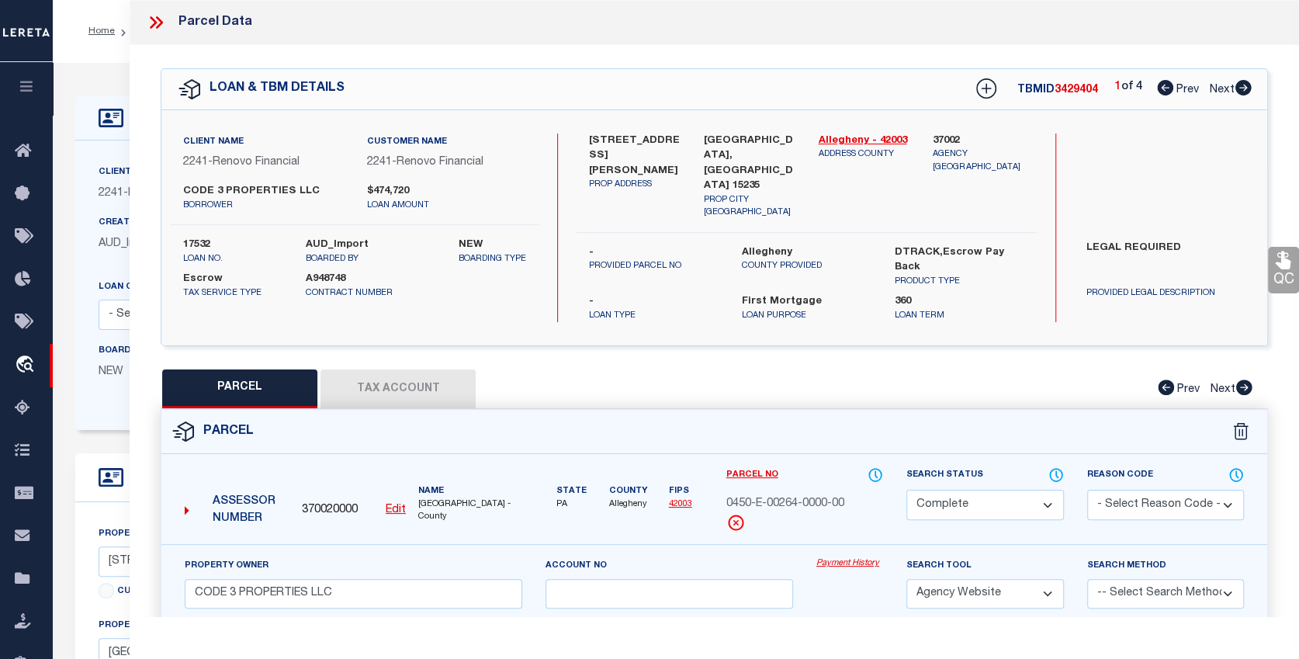
click at [843, 557] on link "Payment History" at bounding box center [850, 563] width 67 height 13
